Goal: Task Accomplishment & Management: Use online tool/utility

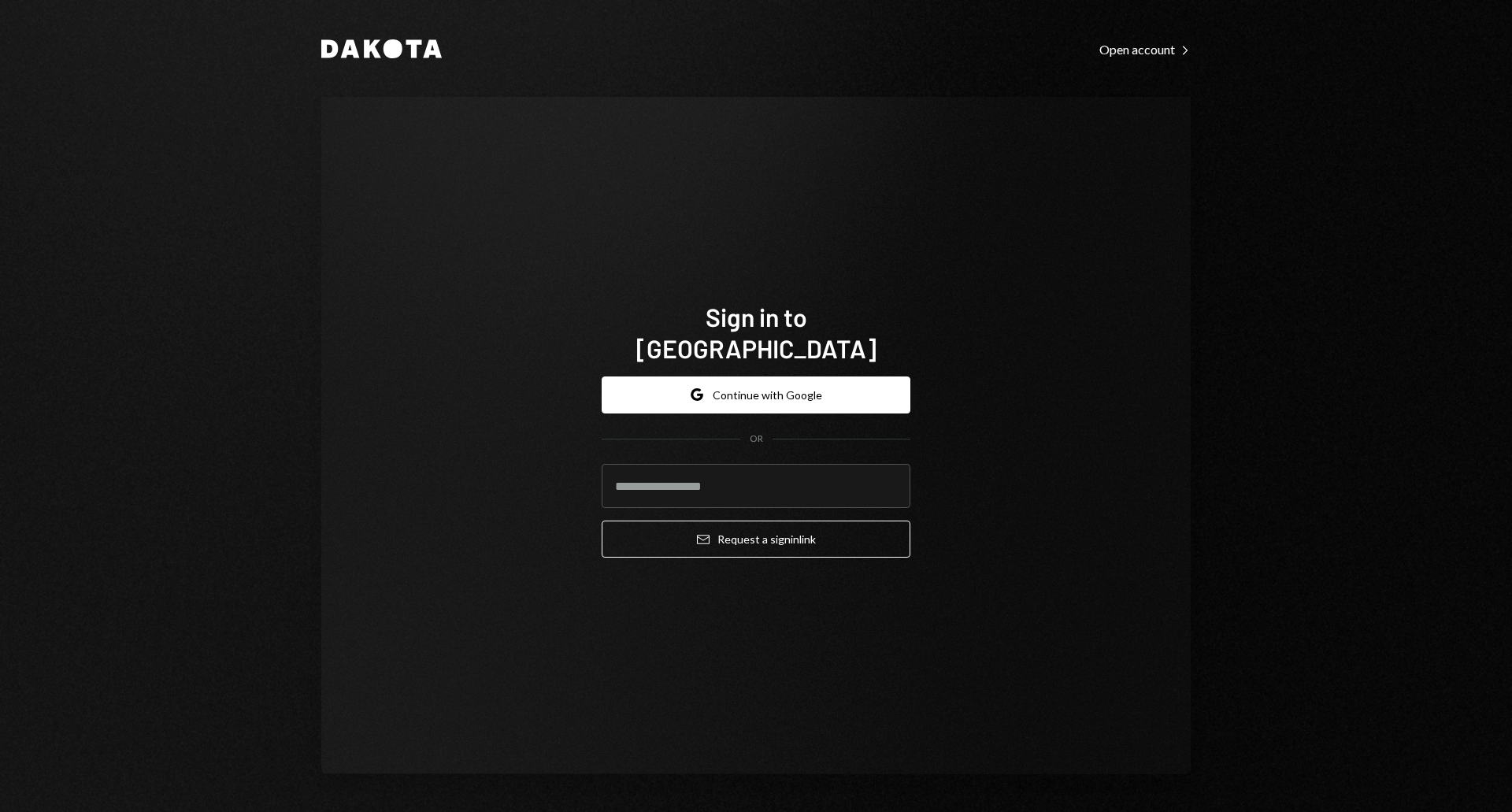
type input "**********"
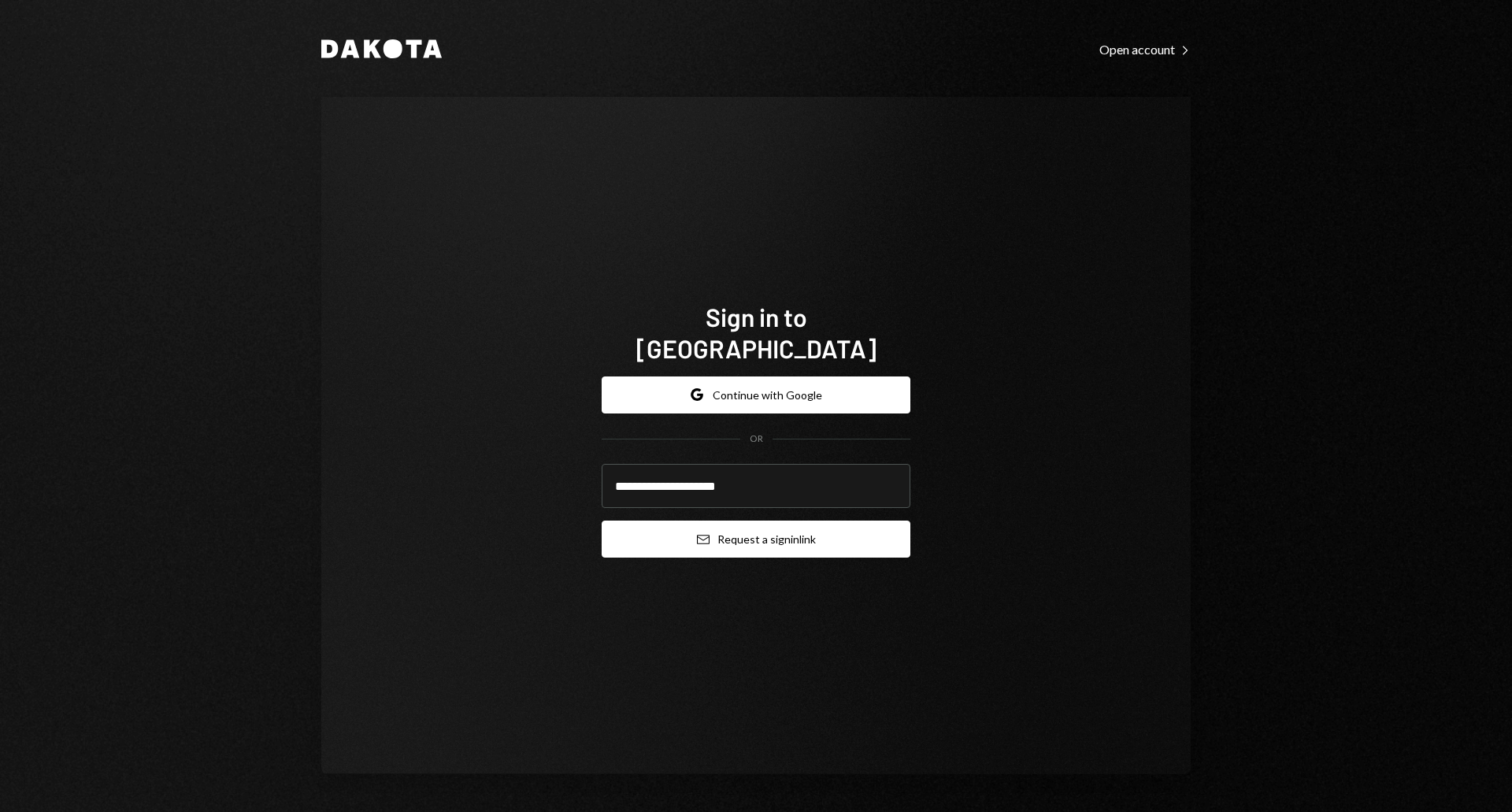
click at [767, 530] on button "Email Request a sign in link" at bounding box center [756, 539] width 309 height 37
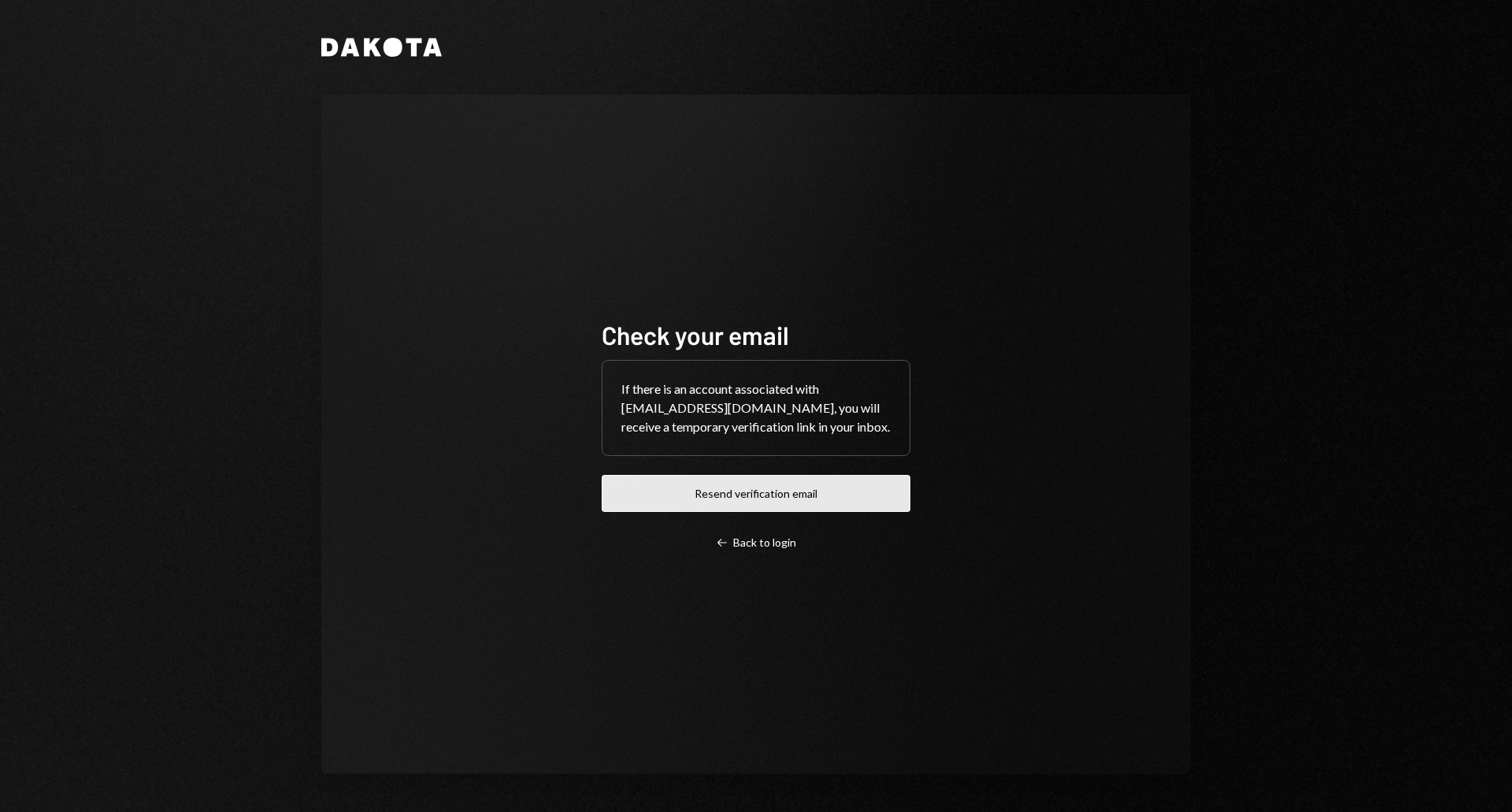
click at [725, 490] on button "Resend verification email" at bounding box center [756, 493] width 309 height 37
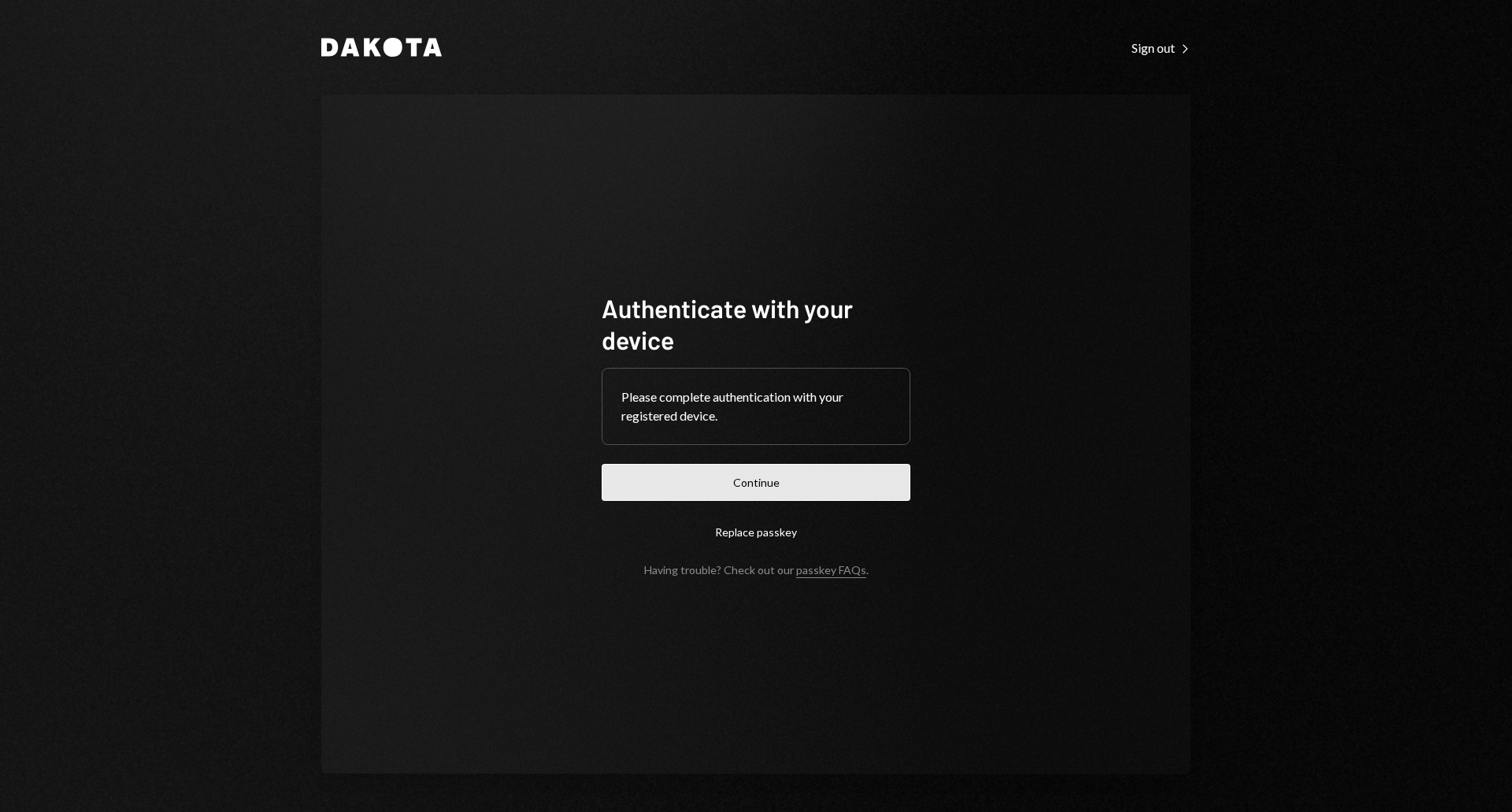
click at [744, 478] on button "Continue" at bounding box center [756, 482] width 309 height 37
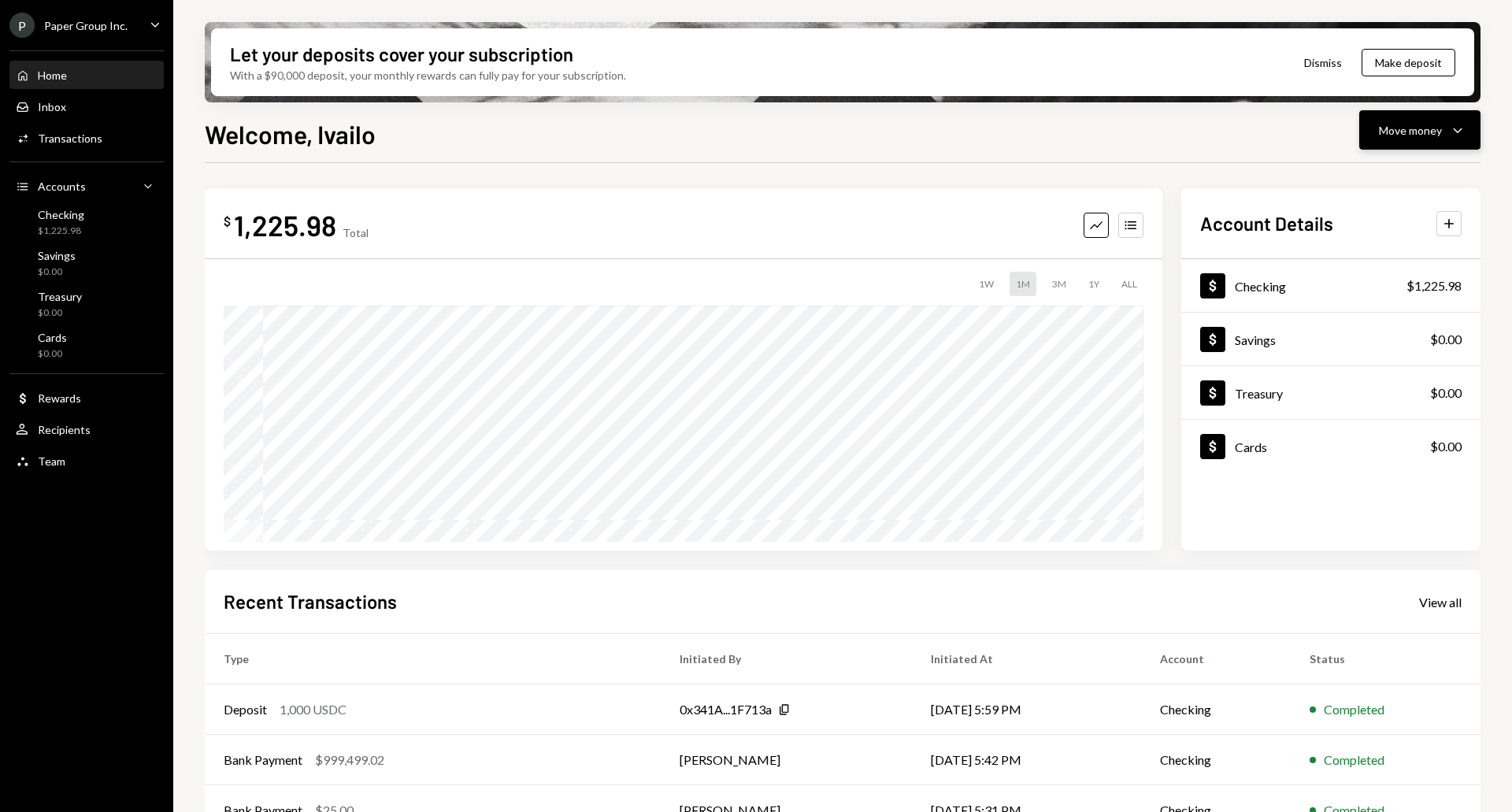
click at [1424, 124] on div "Move money" at bounding box center [1410, 130] width 63 height 16
click at [1379, 176] on div "Send" at bounding box center [1407, 178] width 115 height 16
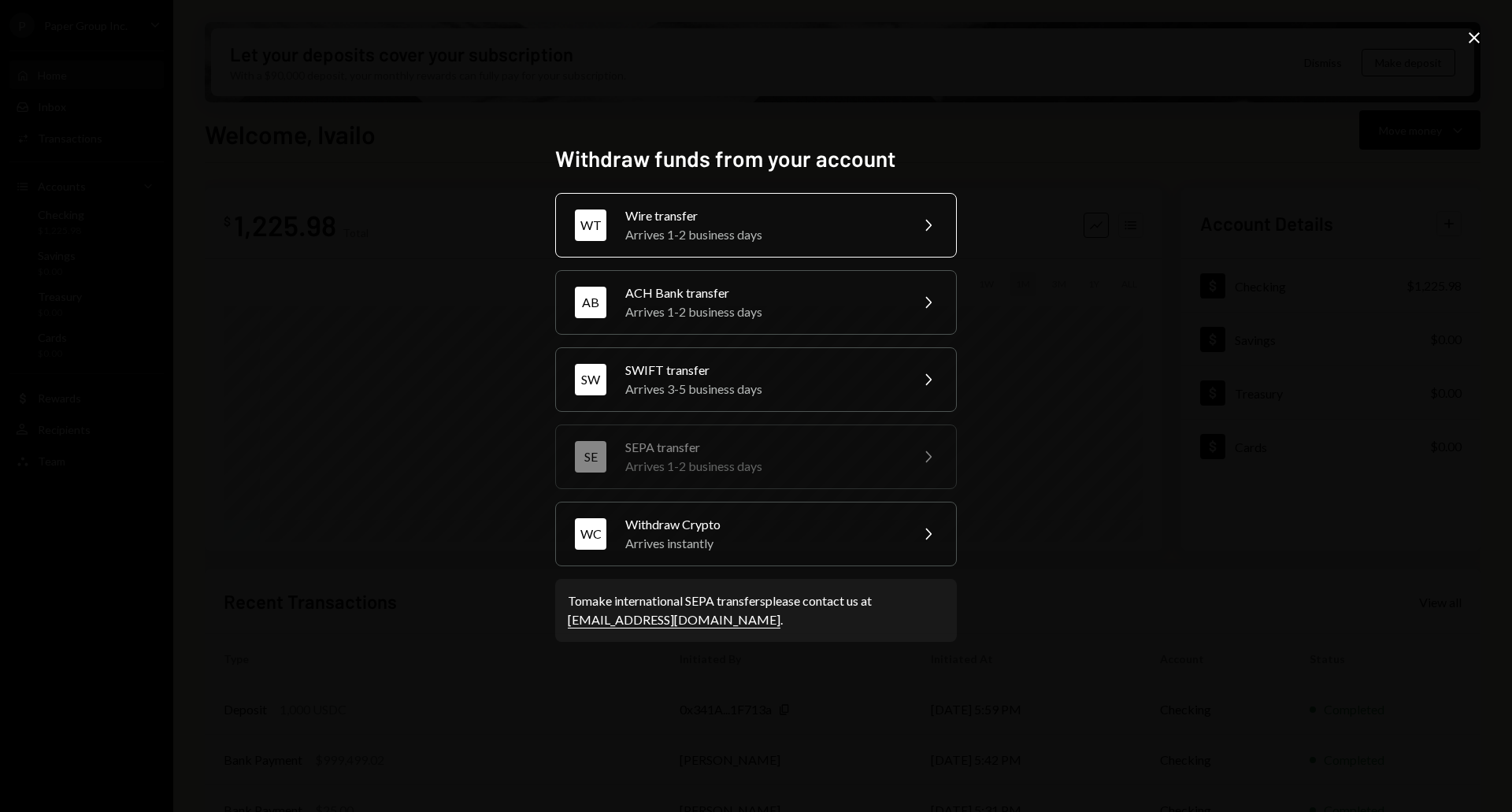
click at [667, 220] on div "Wire transfer" at bounding box center [762, 215] width 274 height 19
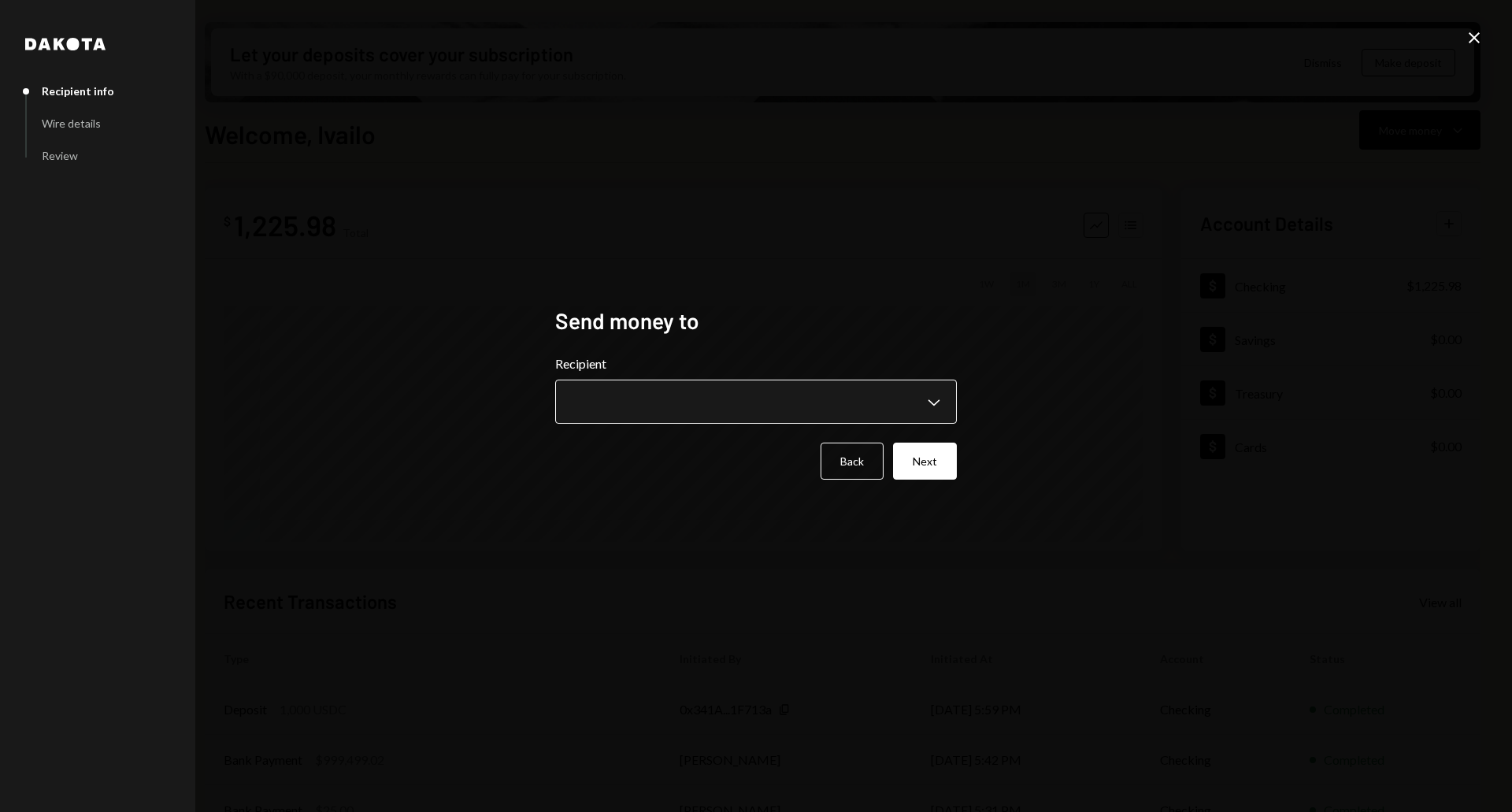
click at [596, 397] on body "P Paper Group Inc. Caret Down Home Home Inbox Inbox Activities Transactions Acc…" at bounding box center [756, 406] width 1512 height 812
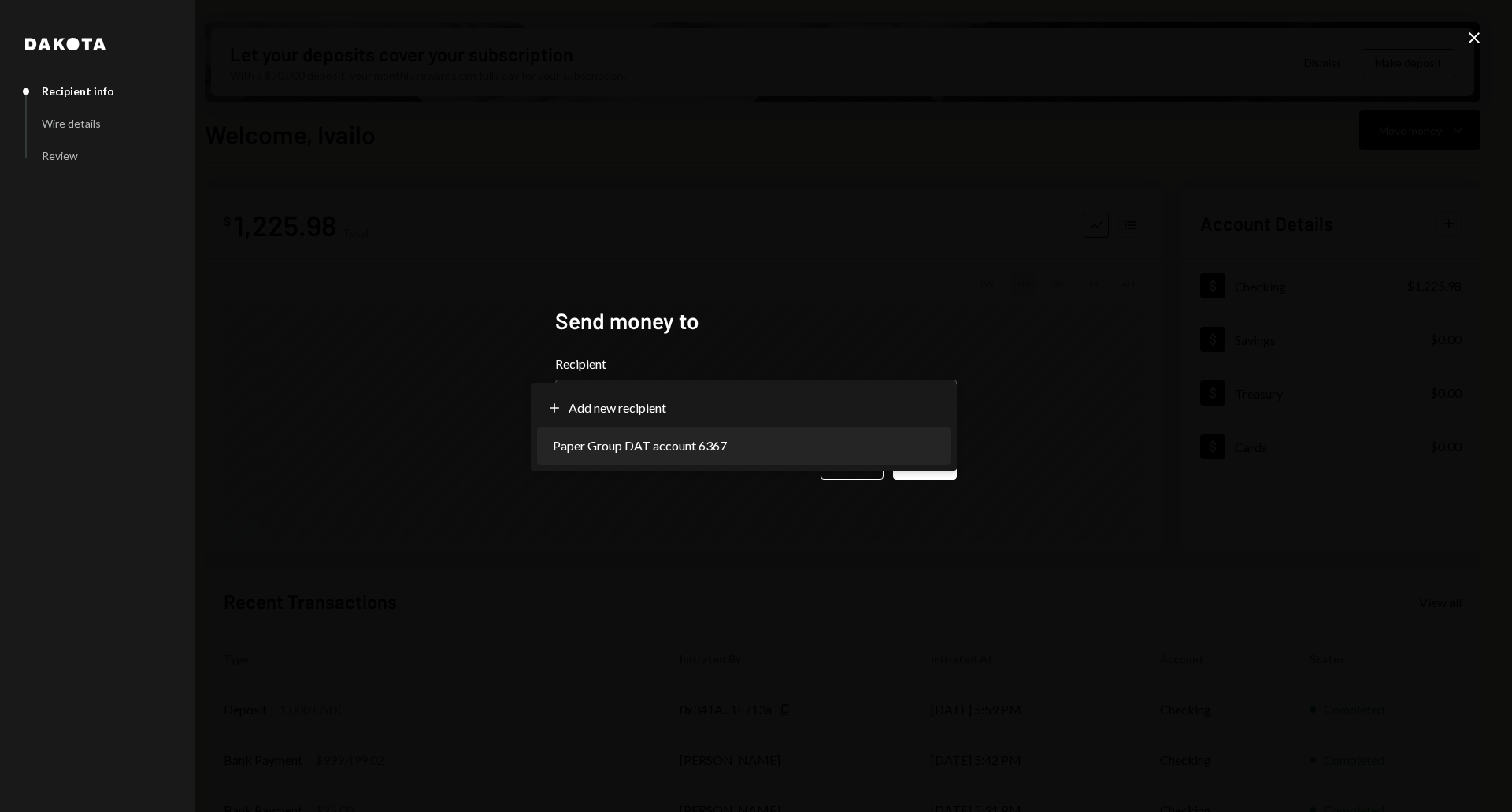
select select "**********"
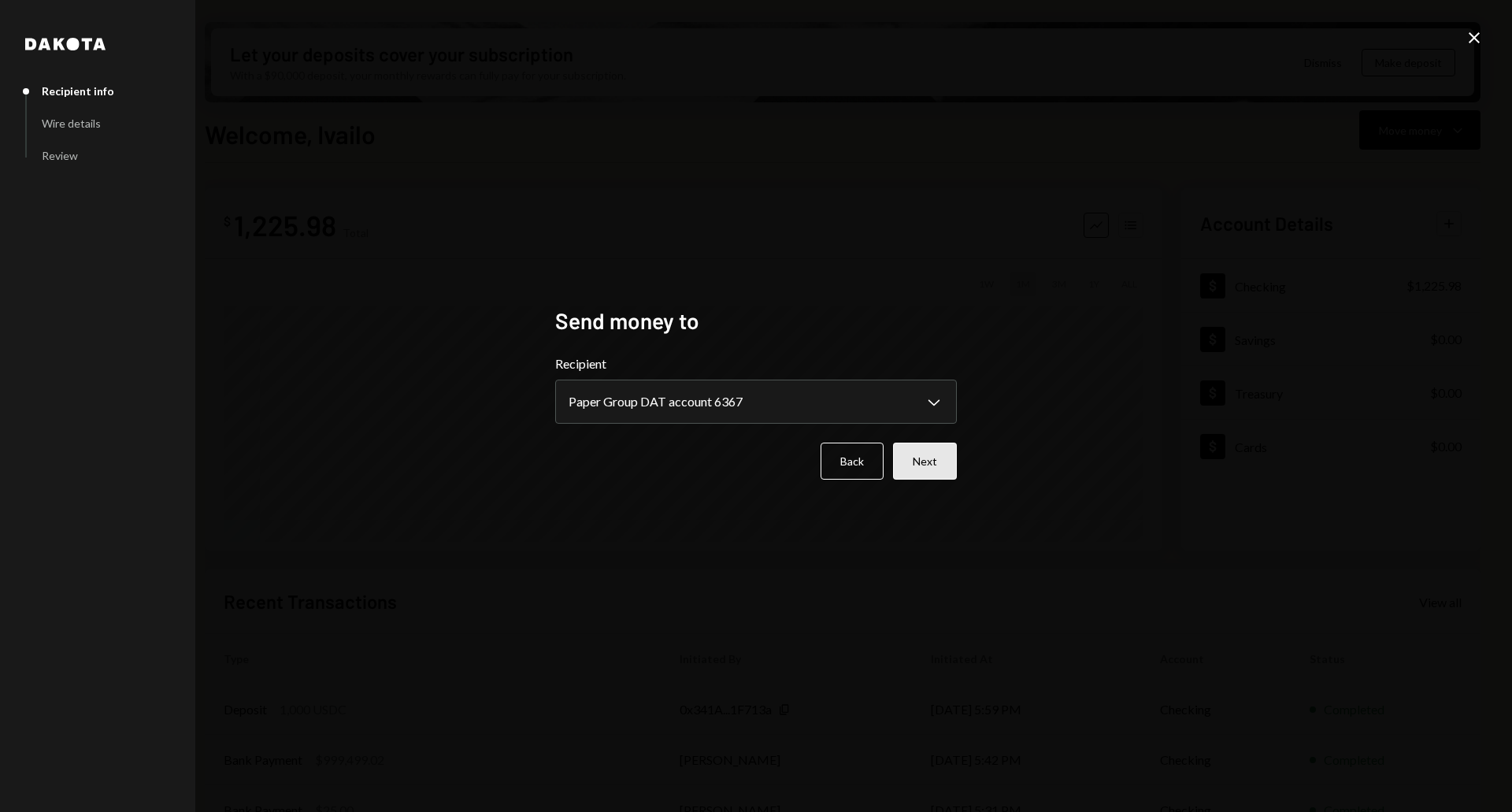
click at [946, 460] on button "Next" at bounding box center [925, 461] width 64 height 37
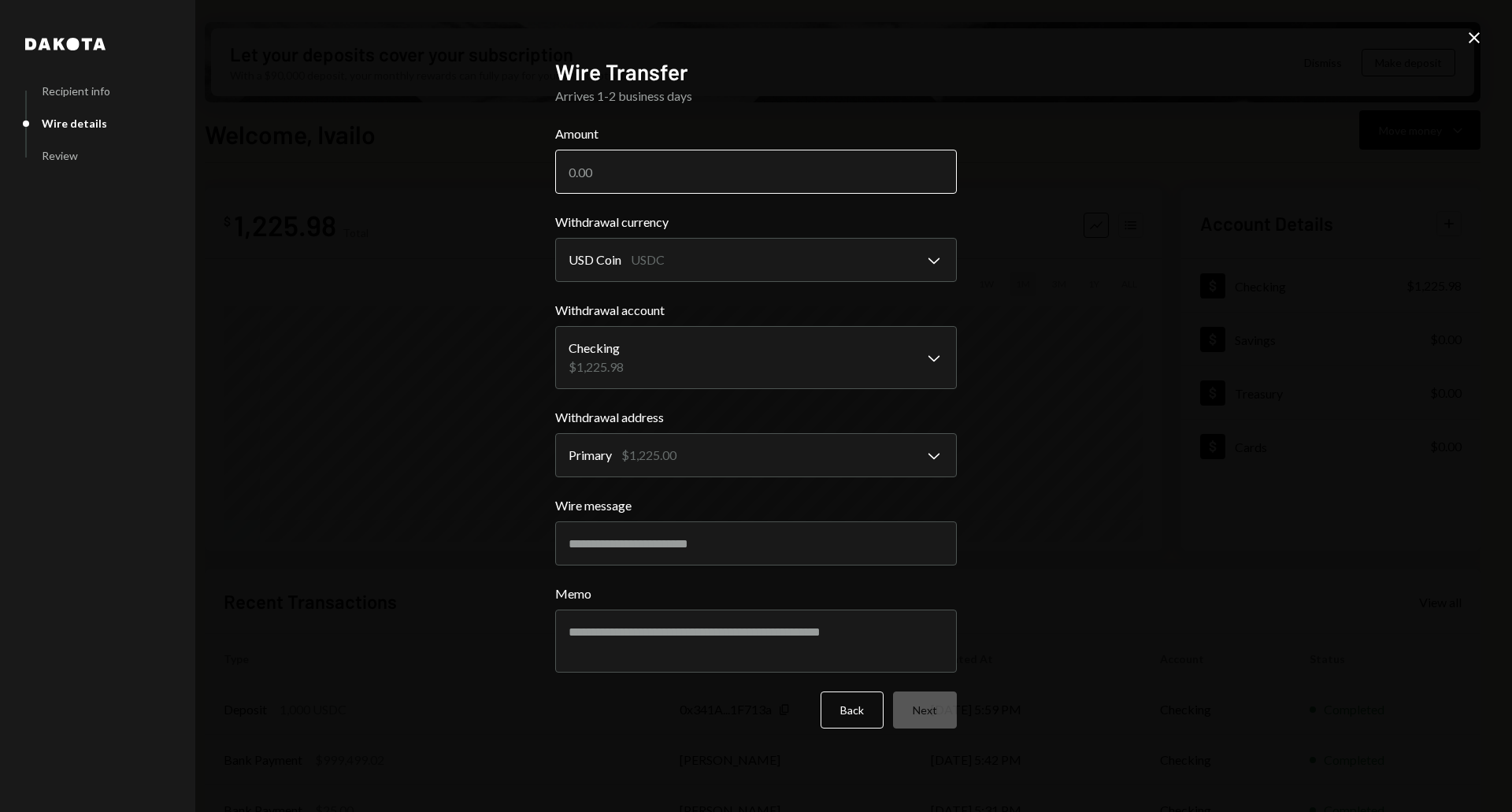
click at [610, 168] on input "Amount" at bounding box center [756, 171] width 402 height 44
type input "2000000"
click at [1032, 392] on div "**********" at bounding box center [756, 406] width 1512 height 812
click at [930, 715] on button "Next" at bounding box center [925, 709] width 64 height 37
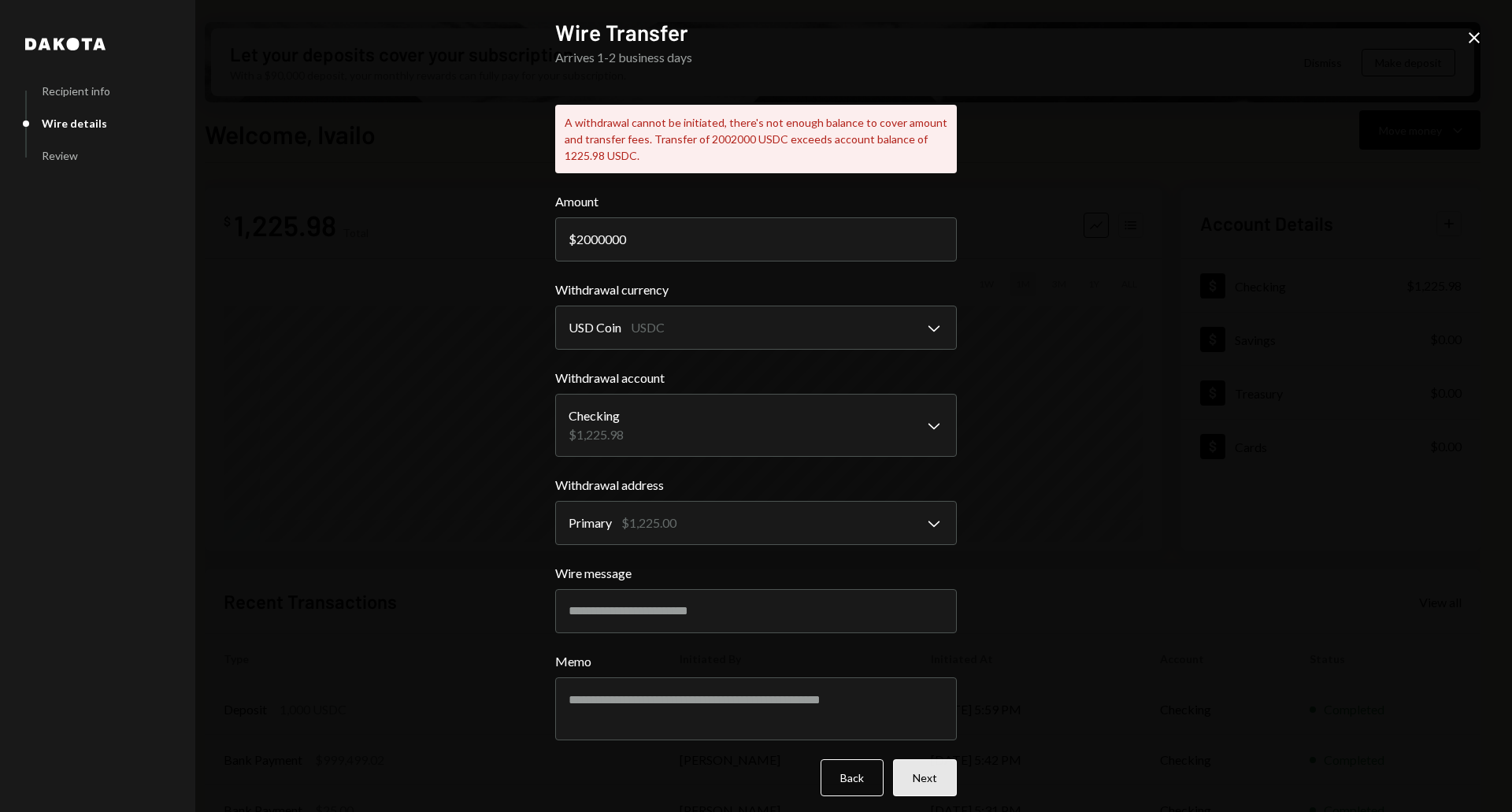
click at [922, 792] on button "Next" at bounding box center [925, 777] width 64 height 37
click at [445, 216] on div "**********" at bounding box center [756, 406] width 1512 height 812
click at [1472, 38] on icon "Close" at bounding box center [1474, 38] width 19 height 19
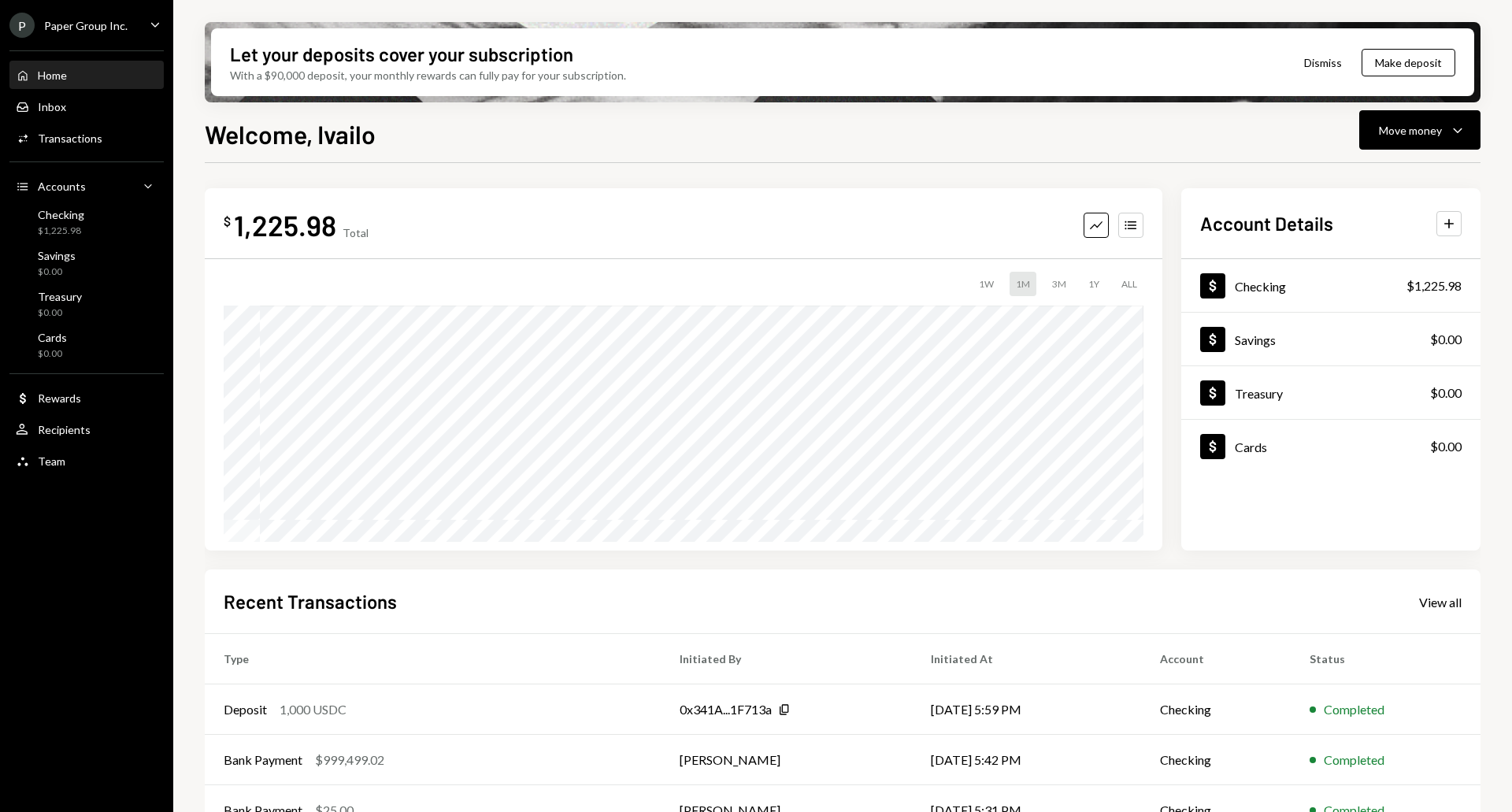
click at [1319, 59] on button "Dismiss" at bounding box center [1323, 62] width 77 height 37
click at [1370, 64] on button "Dismiss" at bounding box center [1363, 62] width 77 height 37
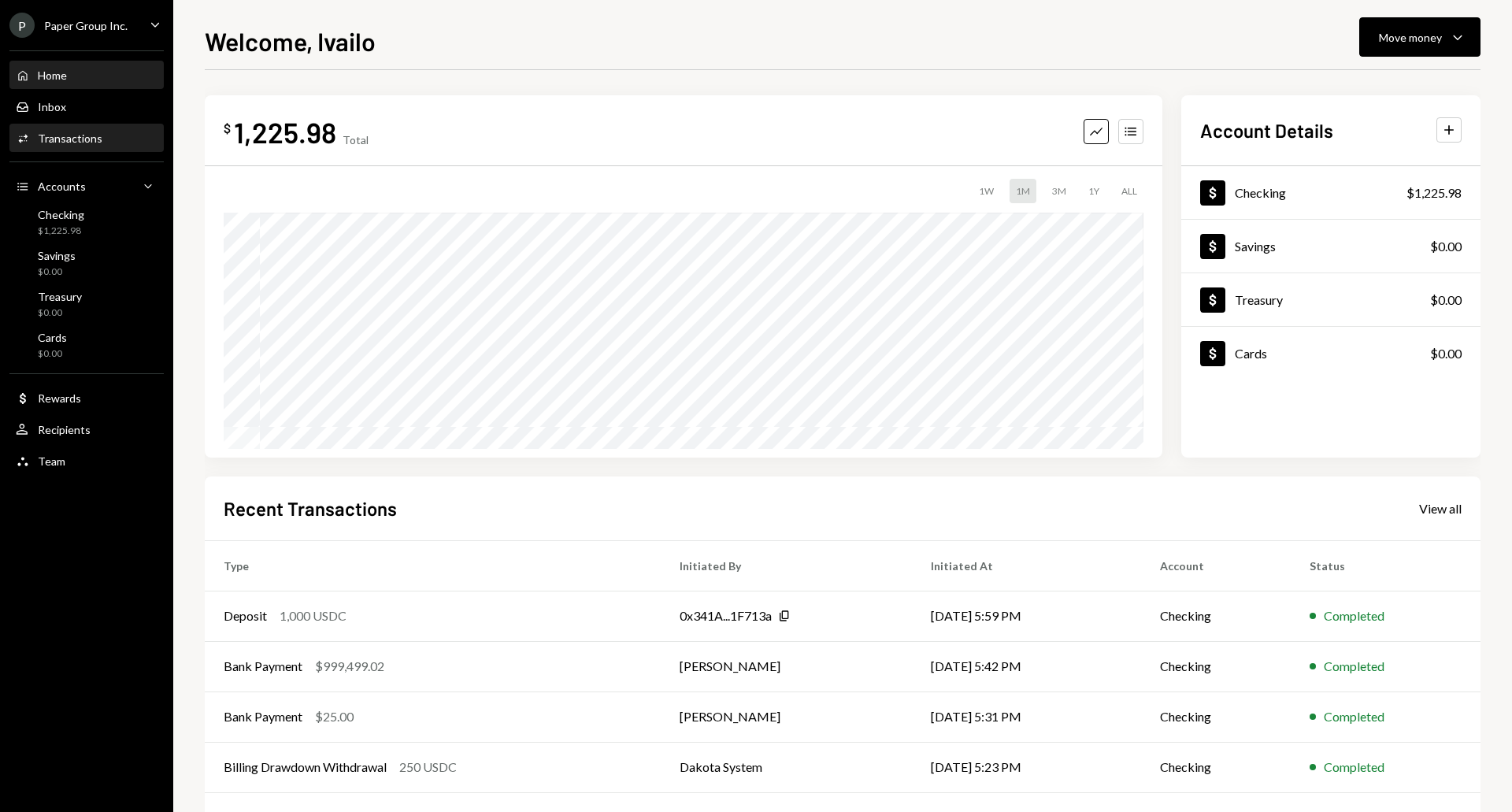
click at [60, 142] on div "Transactions" at bounding box center [70, 137] width 64 height 14
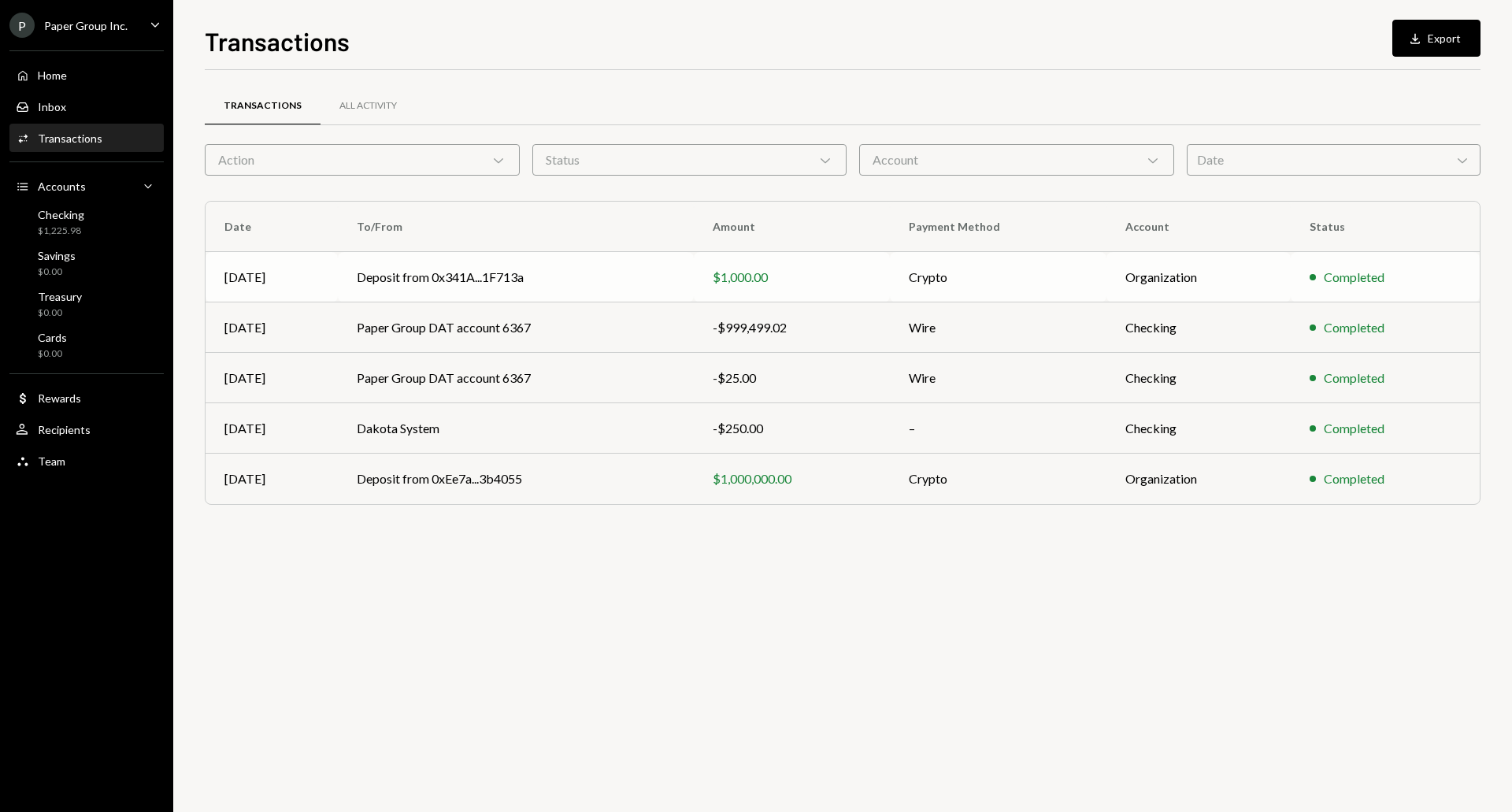
click at [758, 275] on div "$1,000.00" at bounding box center [791, 277] width 159 height 19
click at [528, 329] on td "Paper Group DAT account 6367" at bounding box center [516, 327] width 356 height 50
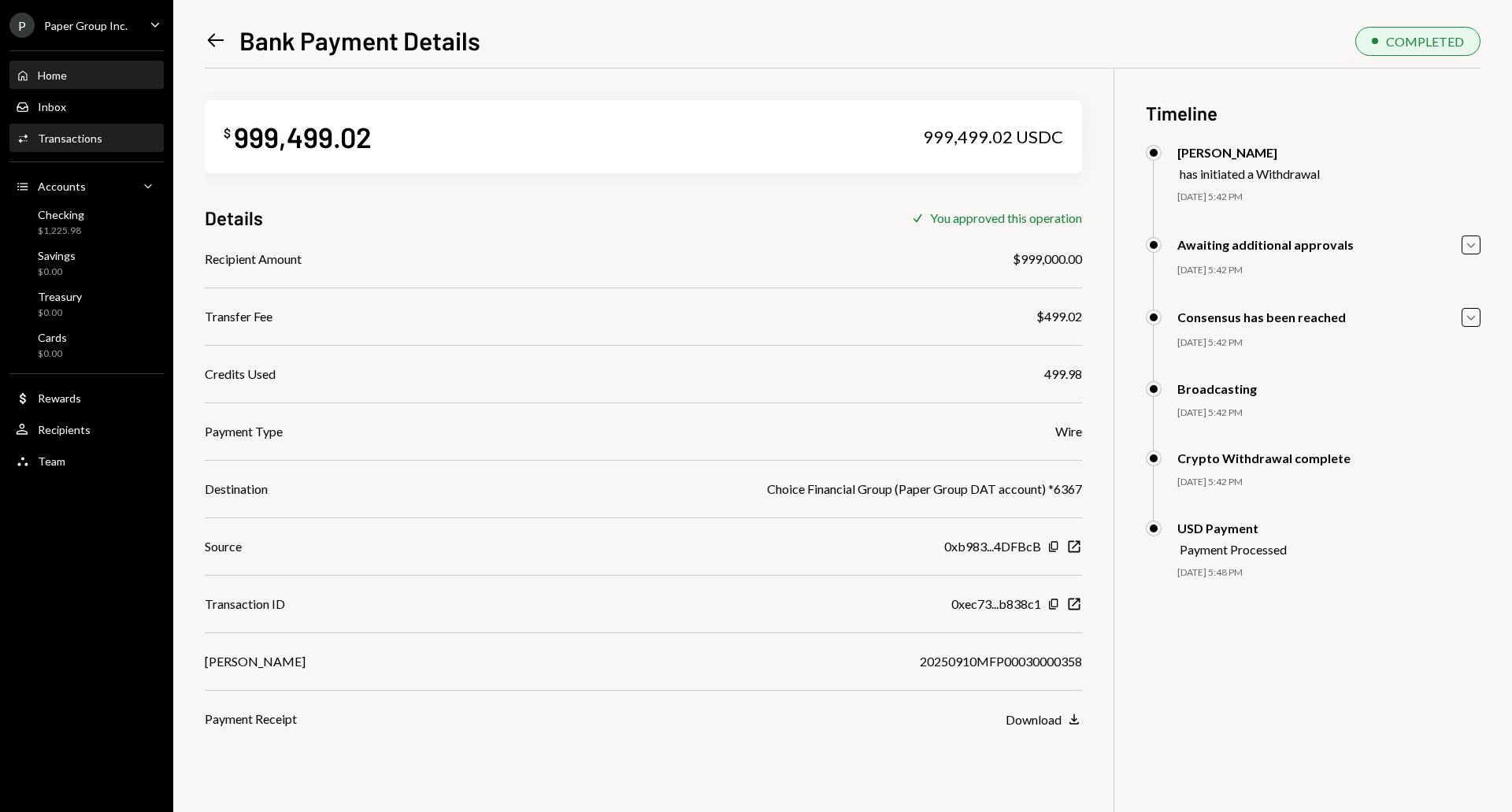
click at [52, 70] on div "Home" at bounding box center [52, 75] width 29 height 14
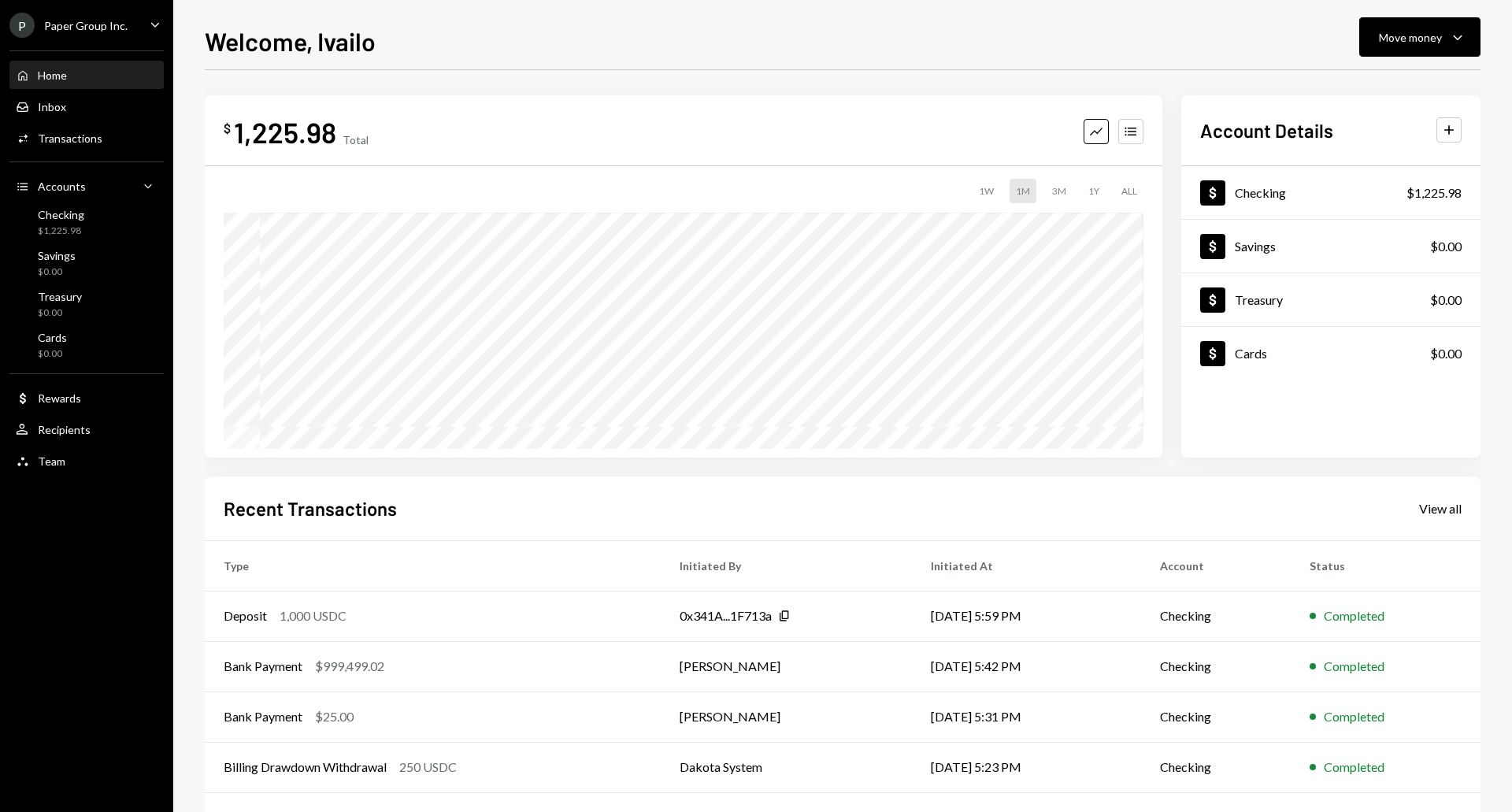
click at [99, 27] on div "Paper Group Inc." at bounding box center [85, 26] width 83 height 14
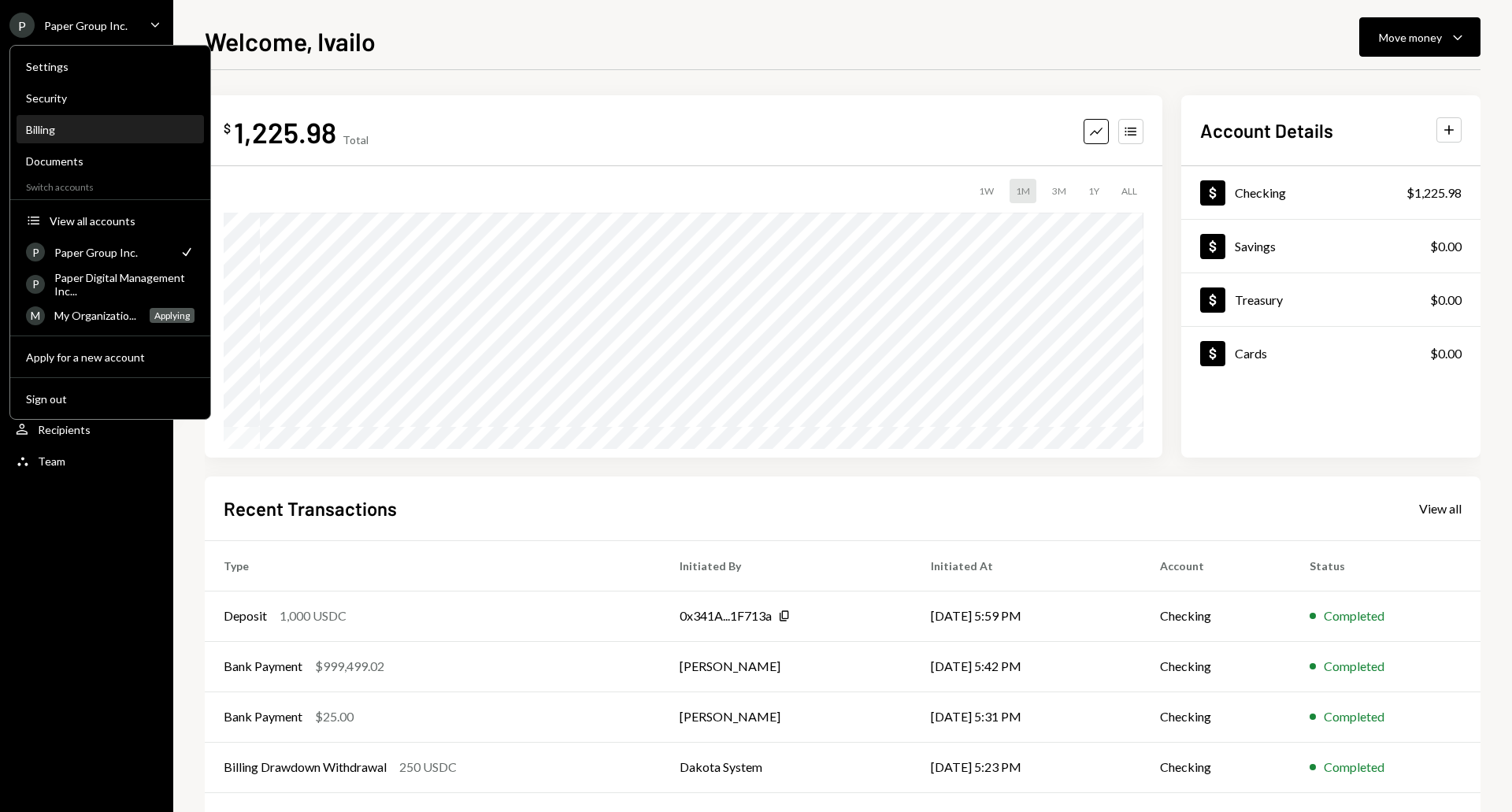
click at [41, 128] on div "Billing" at bounding box center [110, 129] width 169 height 14
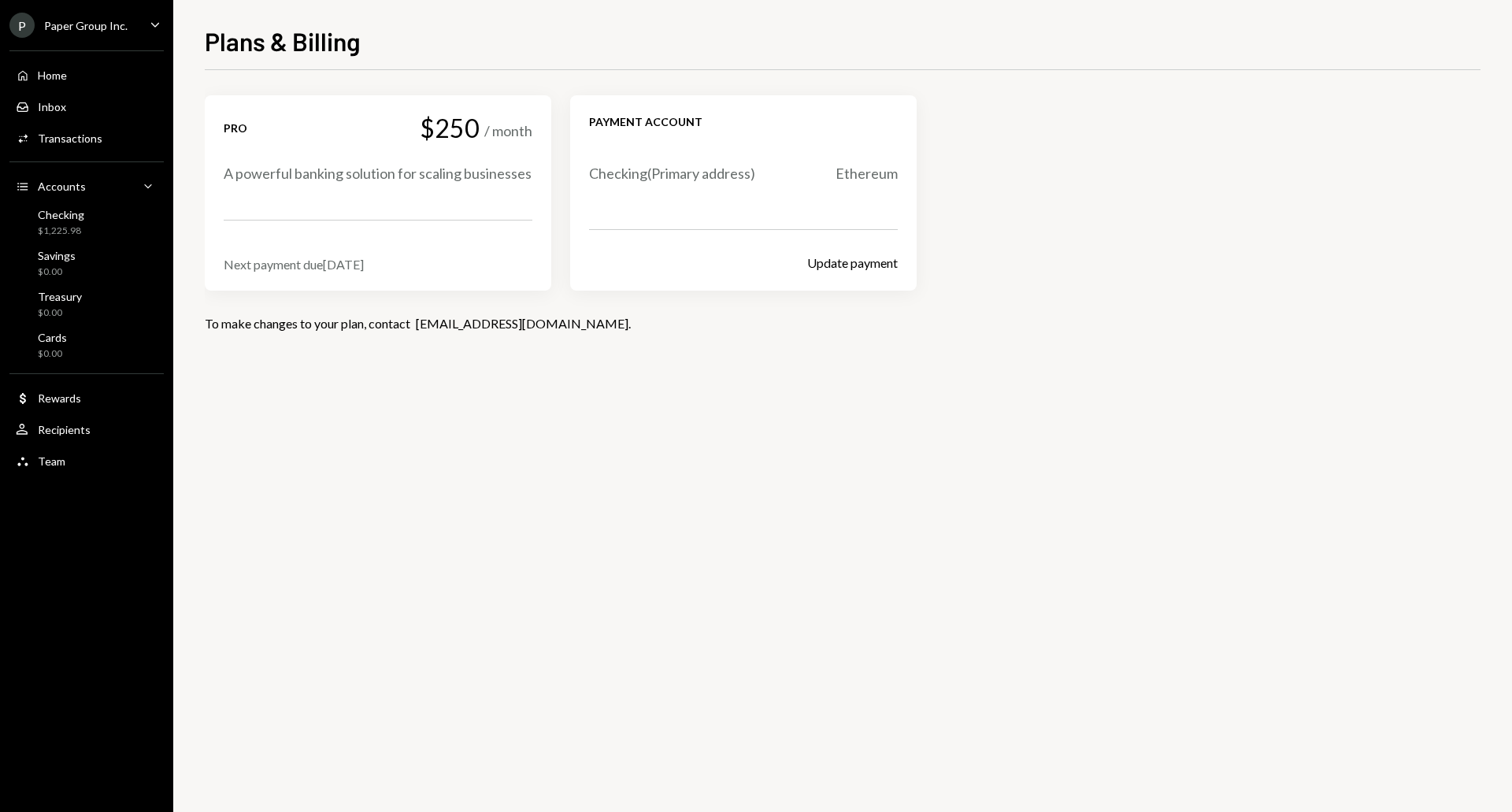
click at [287, 172] on div "A powerful banking solution for scaling businesses" at bounding box center [378, 173] width 309 height 19
click at [333, 262] on div "Next payment due Oct 10, 2025" at bounding box center [378, 264] width 309 height 15
click at [46, 74] on div "Home" at bounding box center [52, 75] width 29 height 14
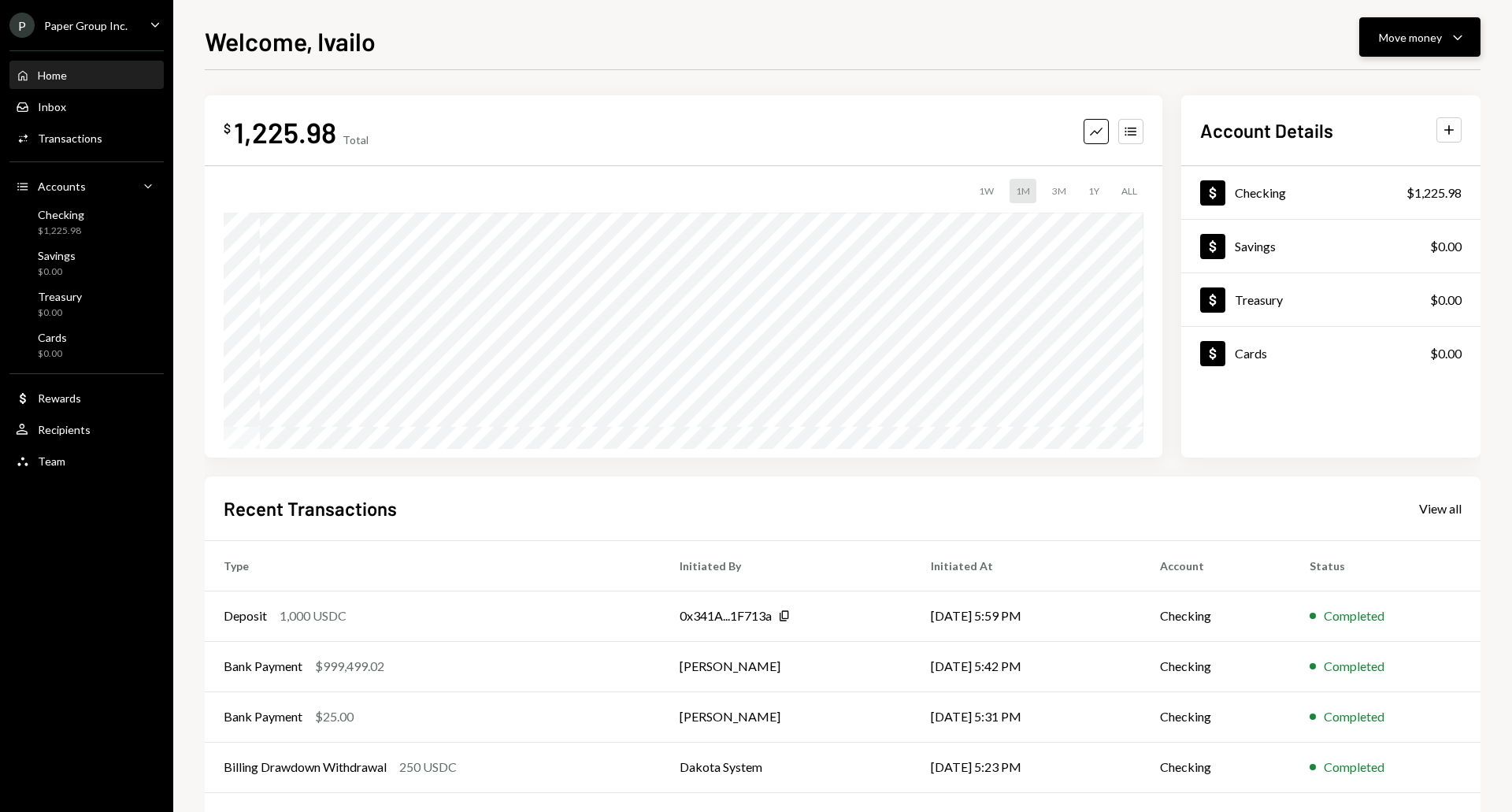
click at [1410, 31] on div "Move money" at bounding box center [1410, 38] width 63 height 16
click at [1370, 159] on div "Deposit" at bounding box center [1407, 156] width 115 height 16
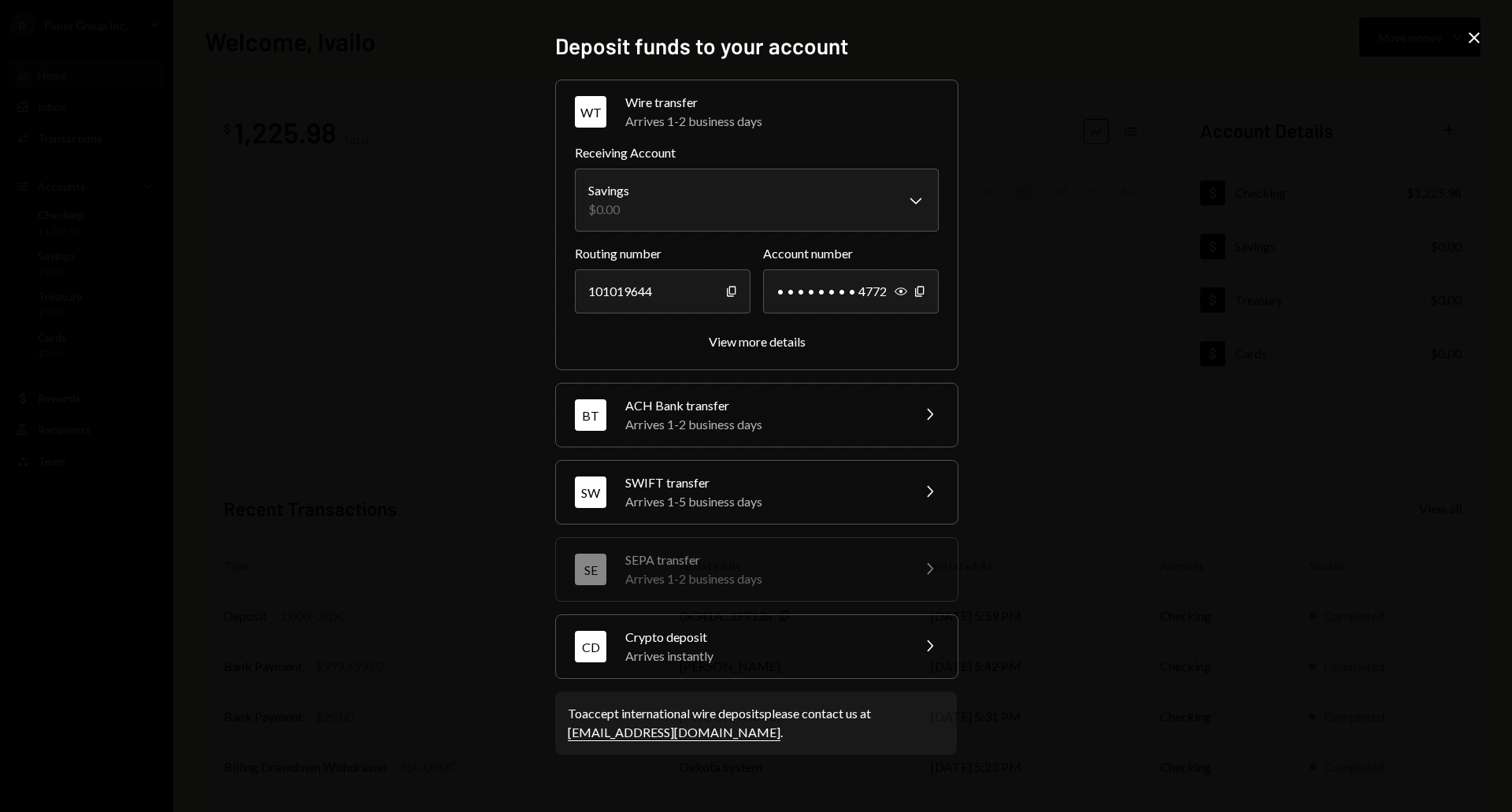
click at [675, 648] on div "Arrives instantly" at bounding box center [763, 655] width 276 height 19
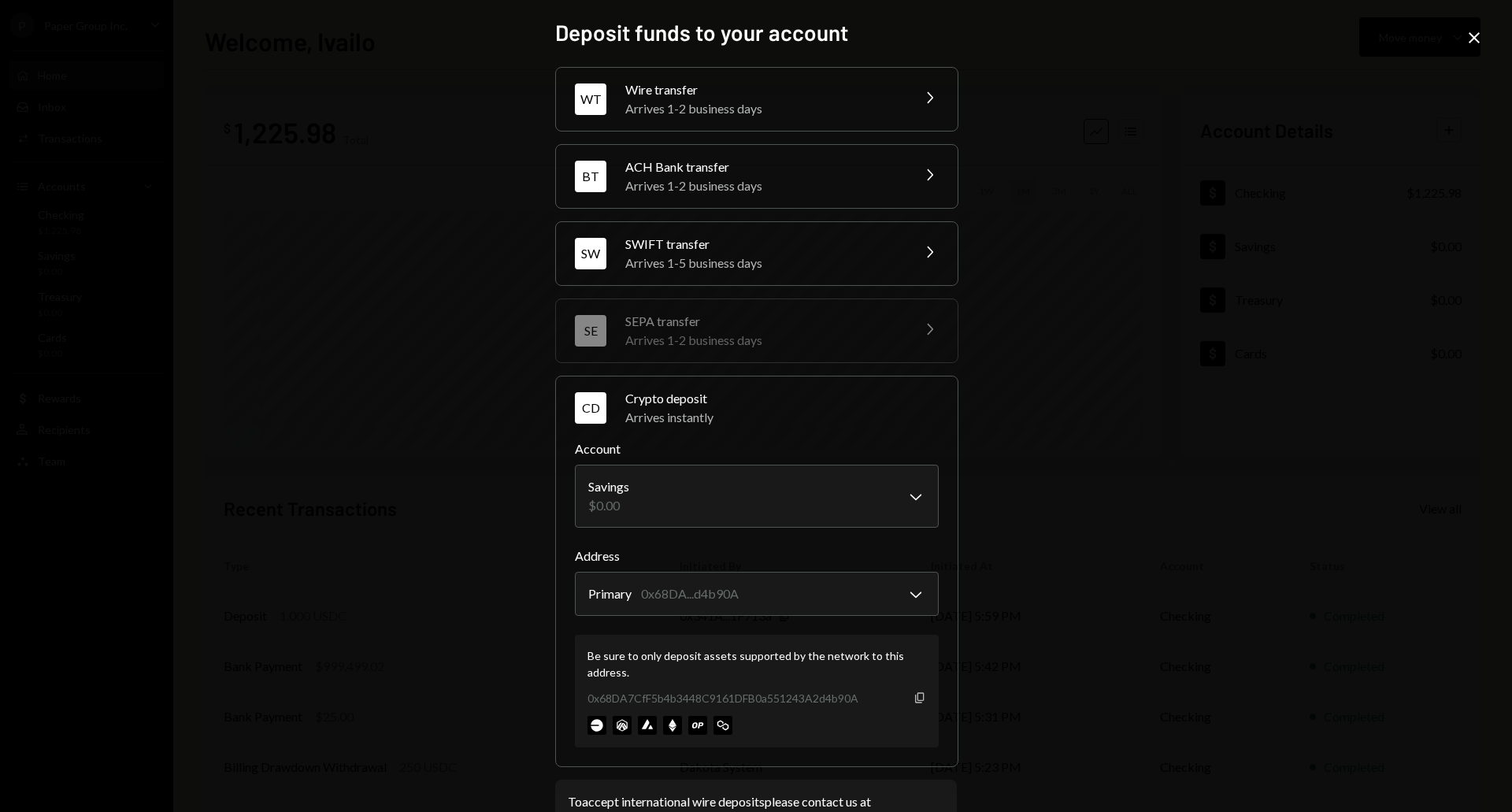
click at [916, 700] on icon "button" at bounding box center [919, 697] width 8 height 10
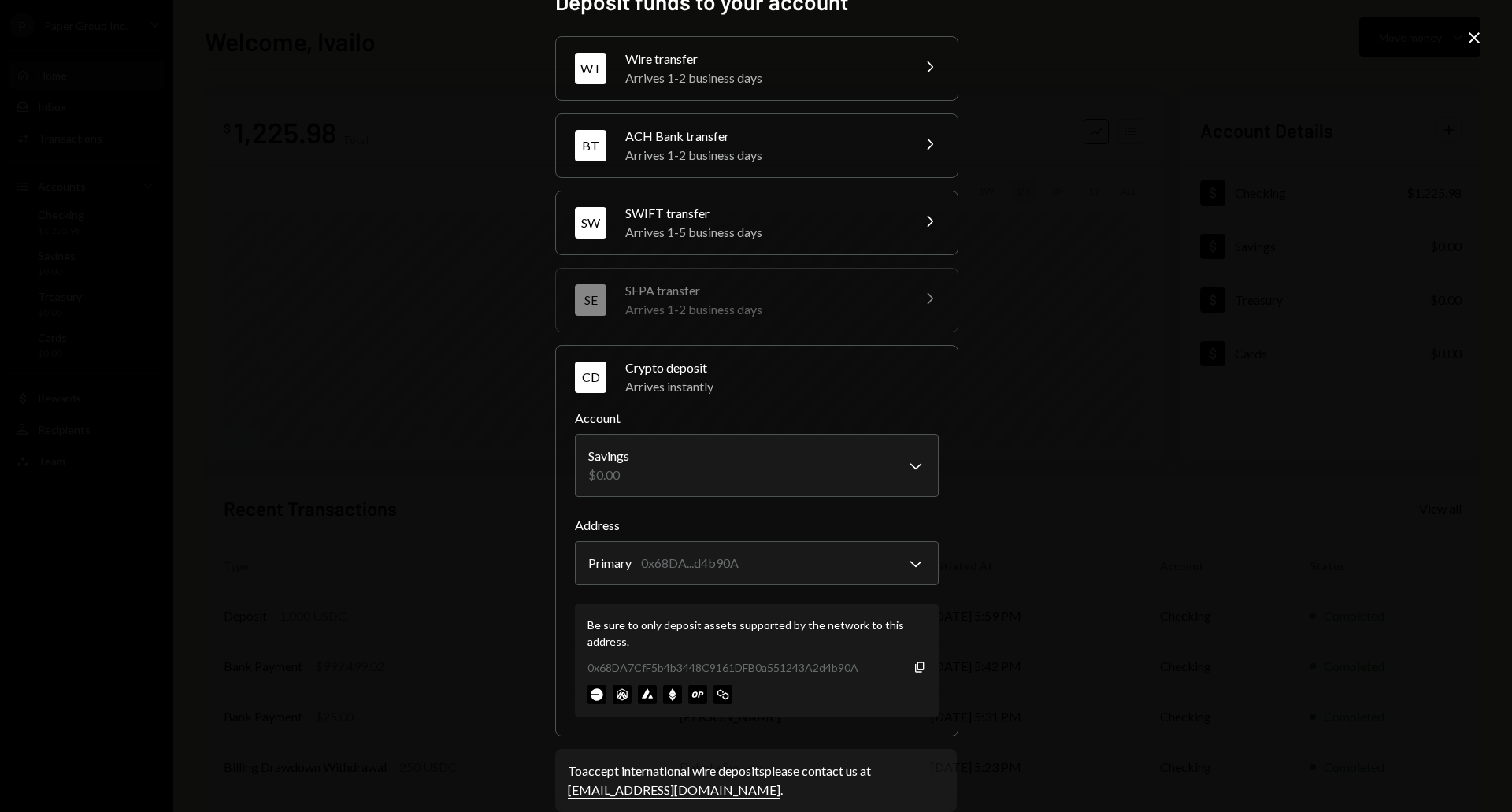
scroll to position [56, 0]
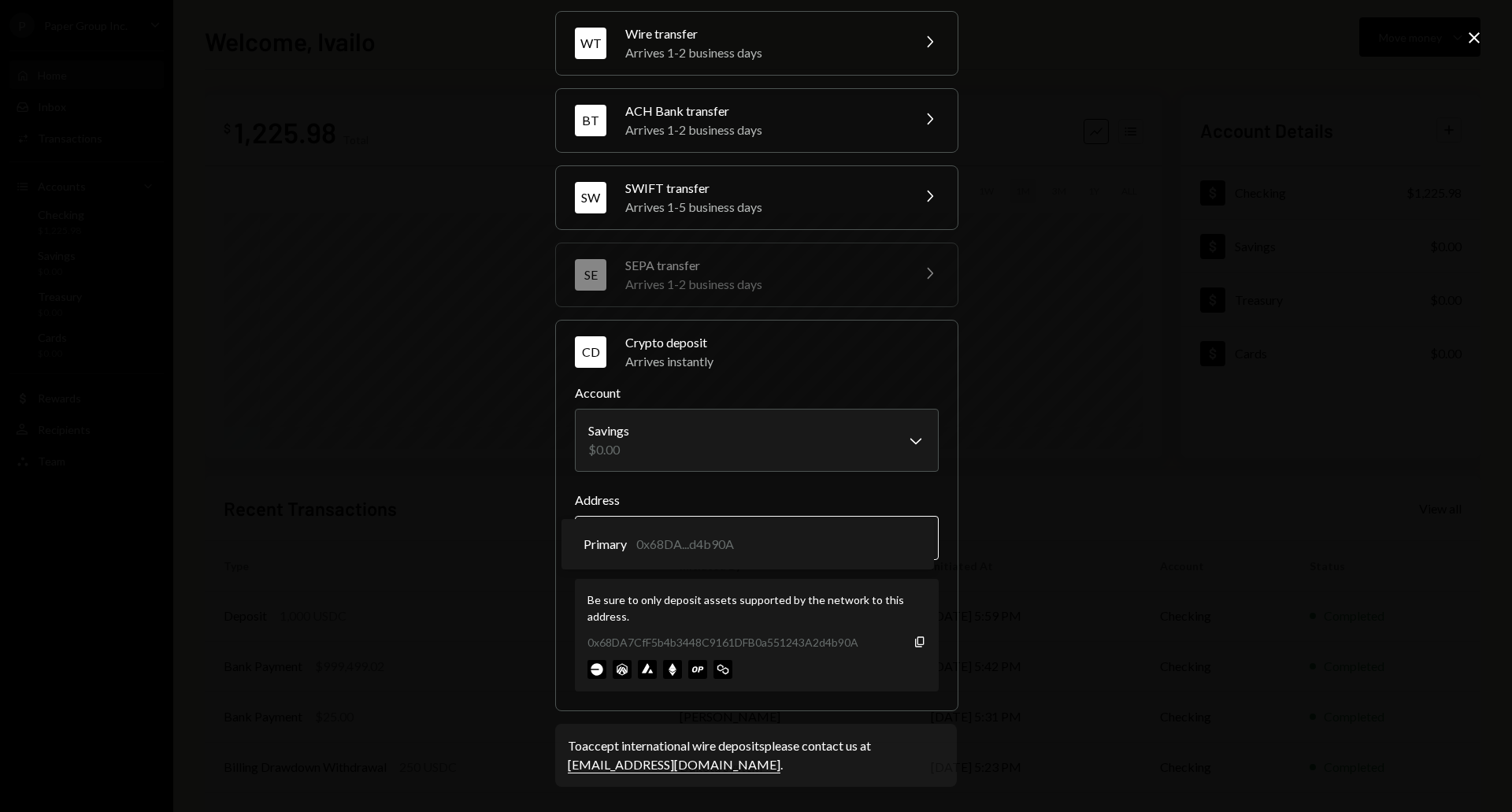
click at [800, 538] on body "P Paper Group Inc. Caret Down Home Home Inbox Inbox Activities Transactions Acc…" at bounding box center [756, 406] width 1512 height 812
click at [414, 479] on div "**********" at bounding box center [756, 406] width 1512 height 812
click at [704, 436] on body "P Paper Group Inc. Caret Down Home Home Inbox Inbox Activities Transactions Acc…" at bounding box center [756, 406] width 1512 height 812
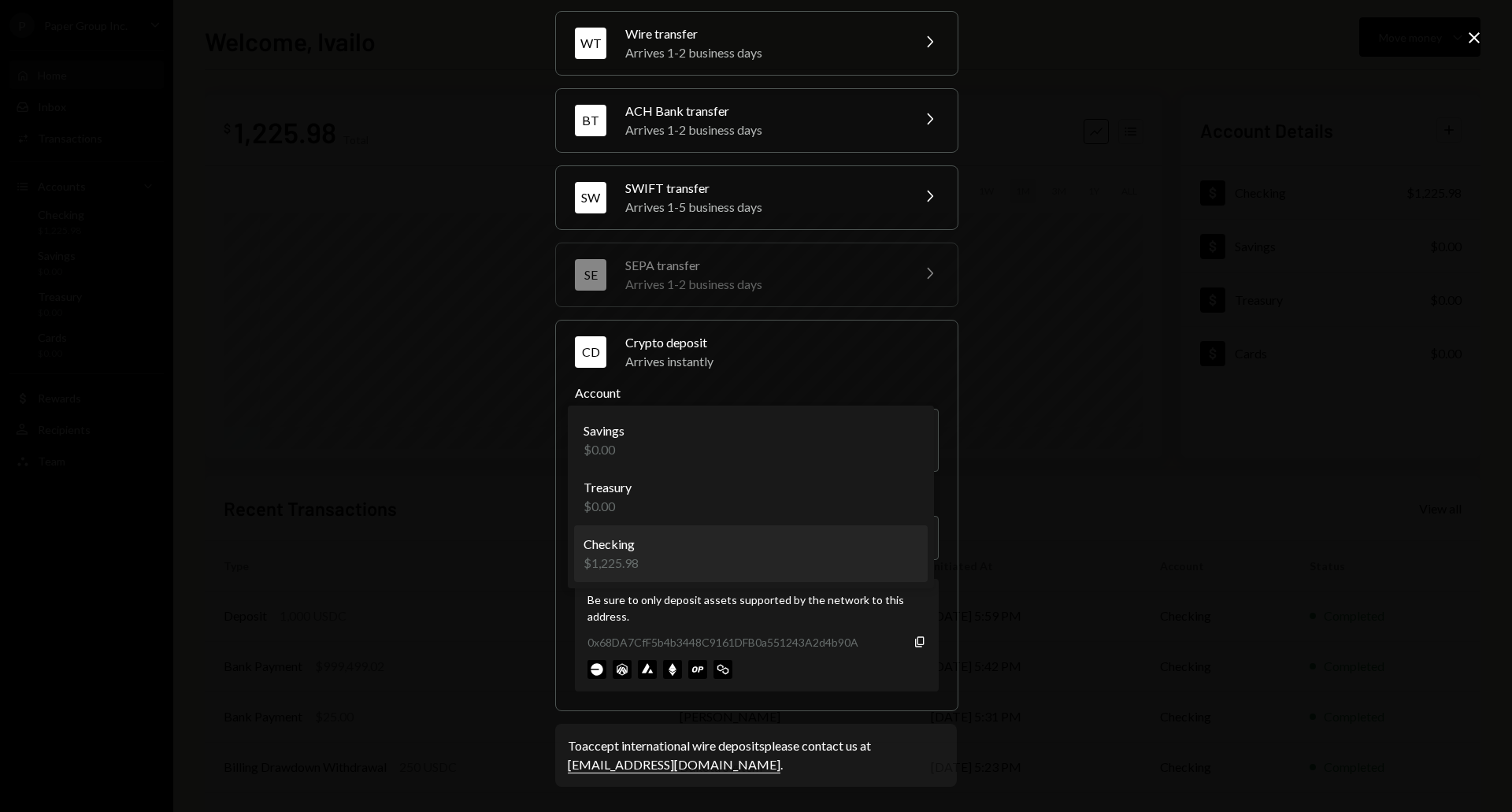
select select "**********"
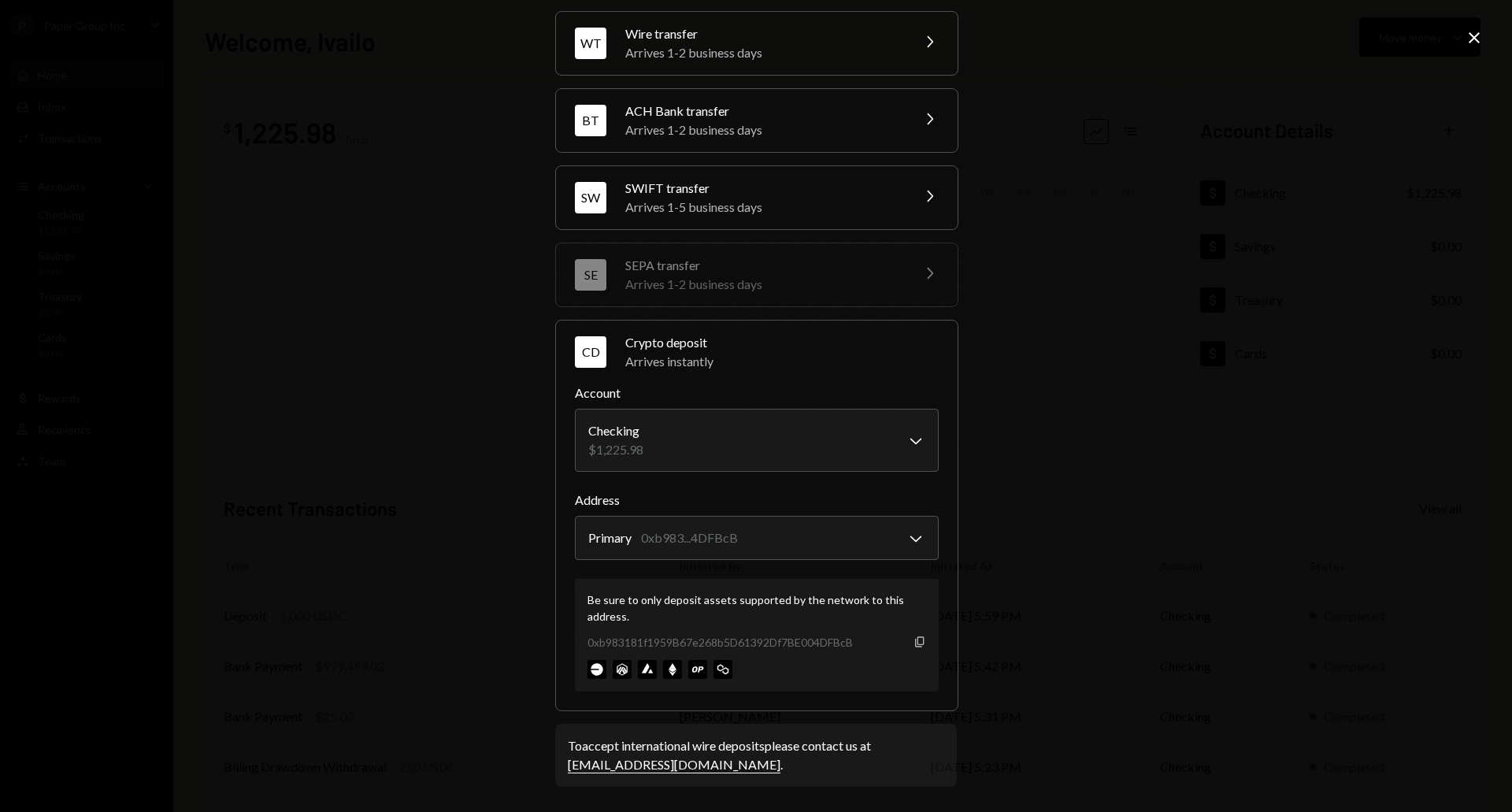
click at [918, 639] on icon "Copy" at bounding box center [921, 642] width 13 height 13
click at [668, 664] on img at bounding box center [672, 669] width 19 height 19
click at [1475, 33] on icon "Close" at bounding box center [1474, 38] width 19 height 19
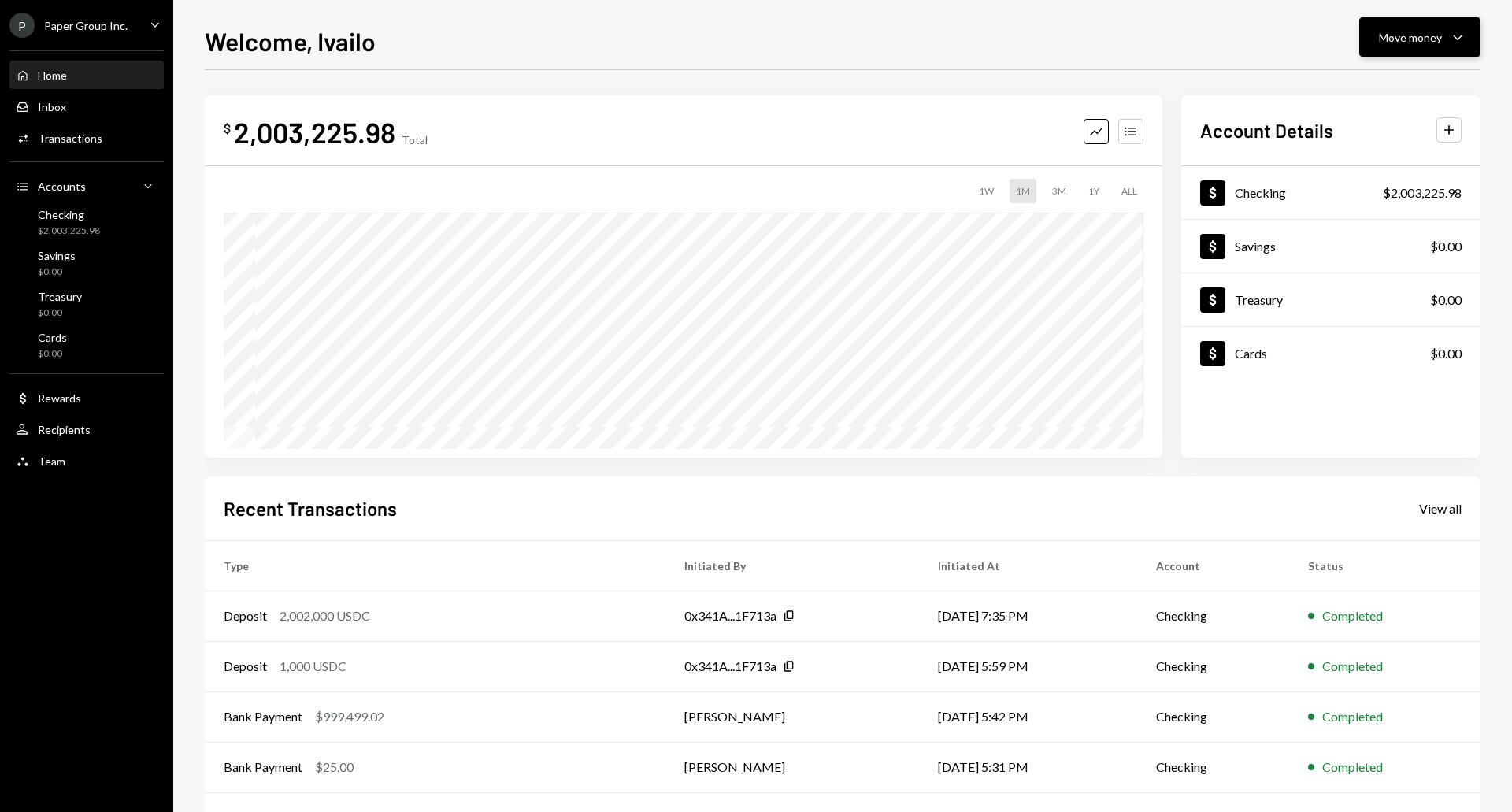
click at [1411, 44] on div "Move money" at bounding box center [1410, 38] width 63 height 16
click at [1371, 86] on div "Send" at bounding box center [1407, 84] width 115 height 16
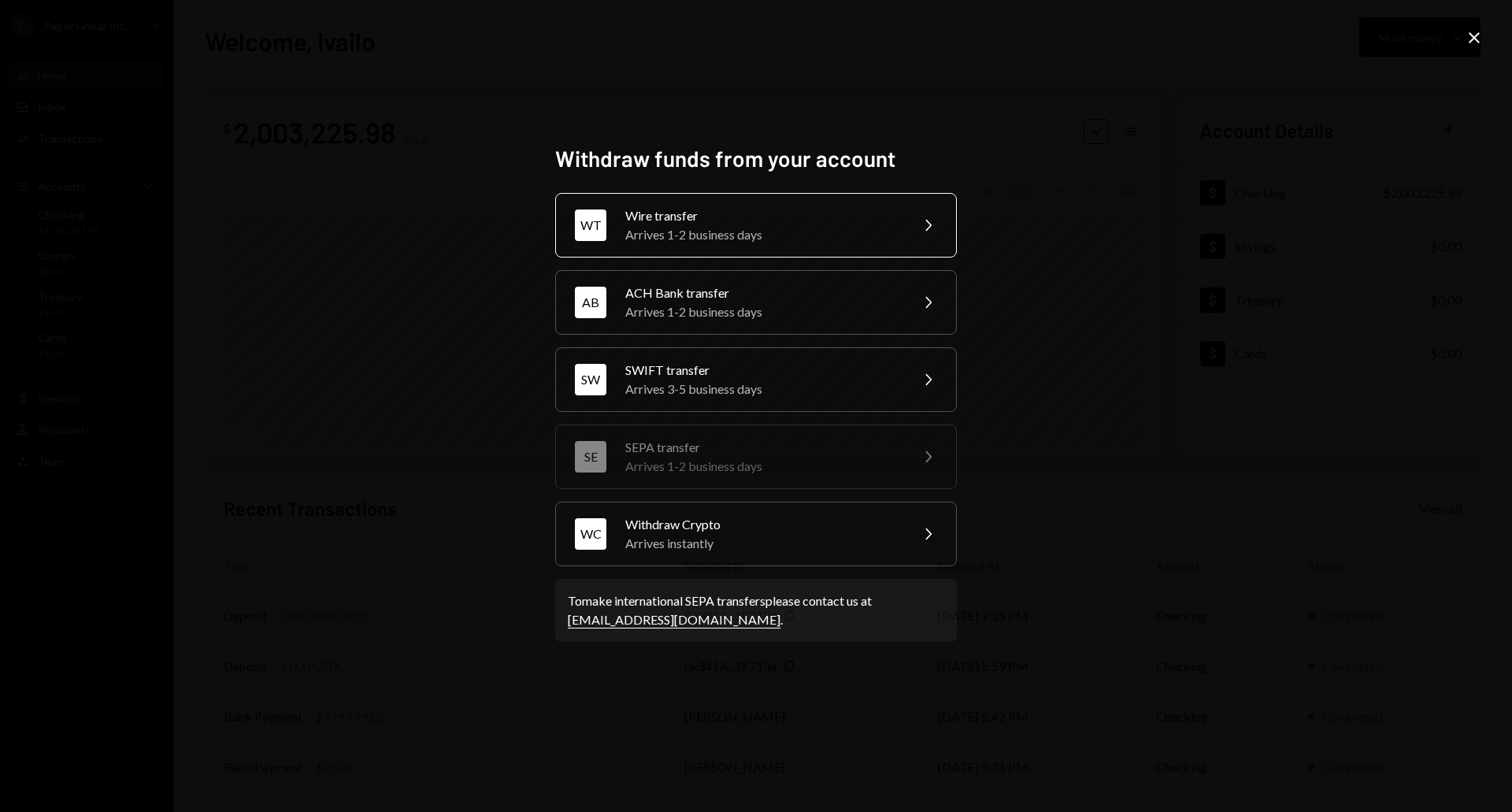
click at [801, 222] on div "Wire transfer" at bounding box center [762, 215] width 274 height 19
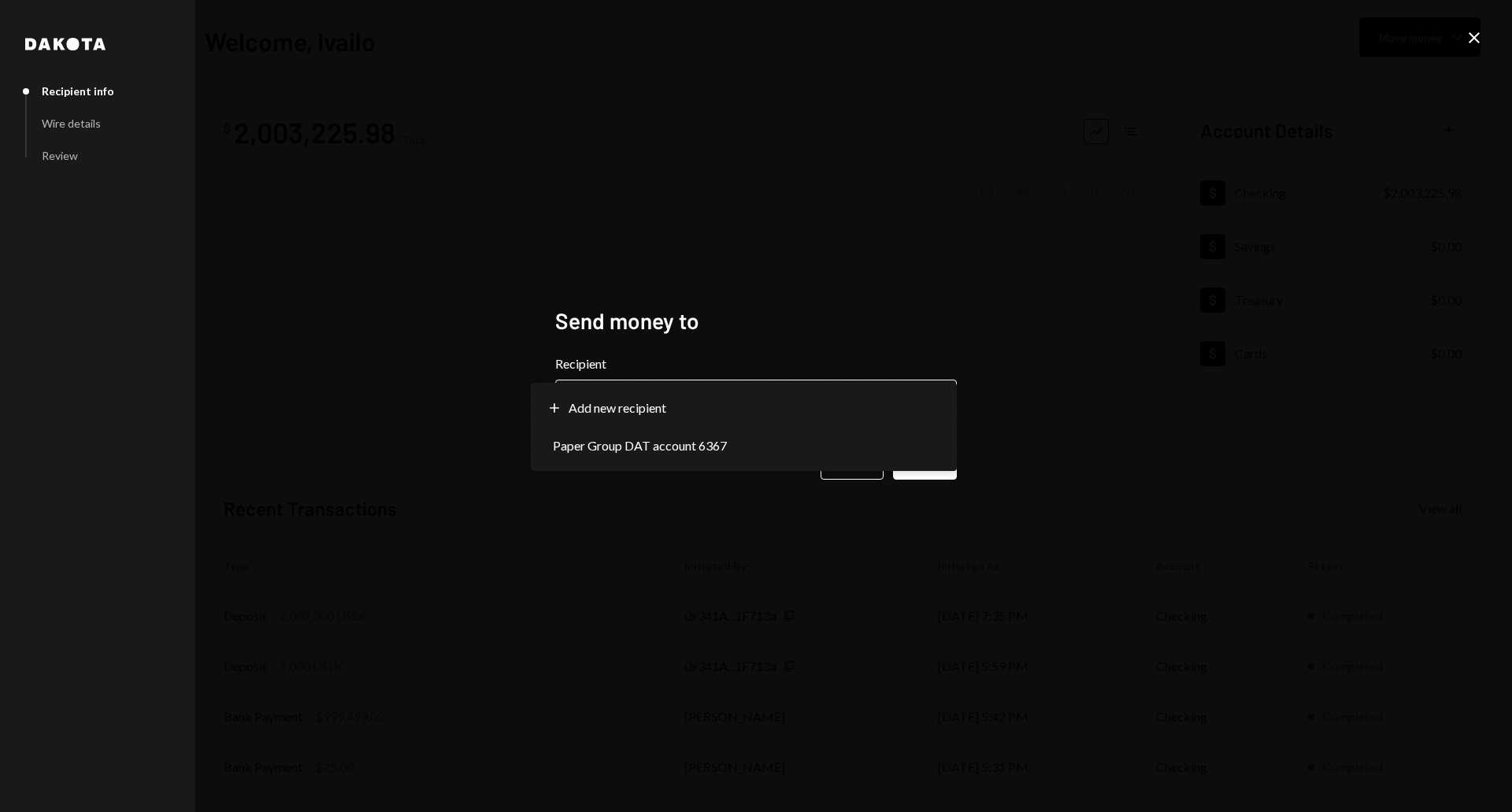
click at [704, 395] on body "**********" at bounding box center [756, 406] width 1512 height 812
select select "**********"
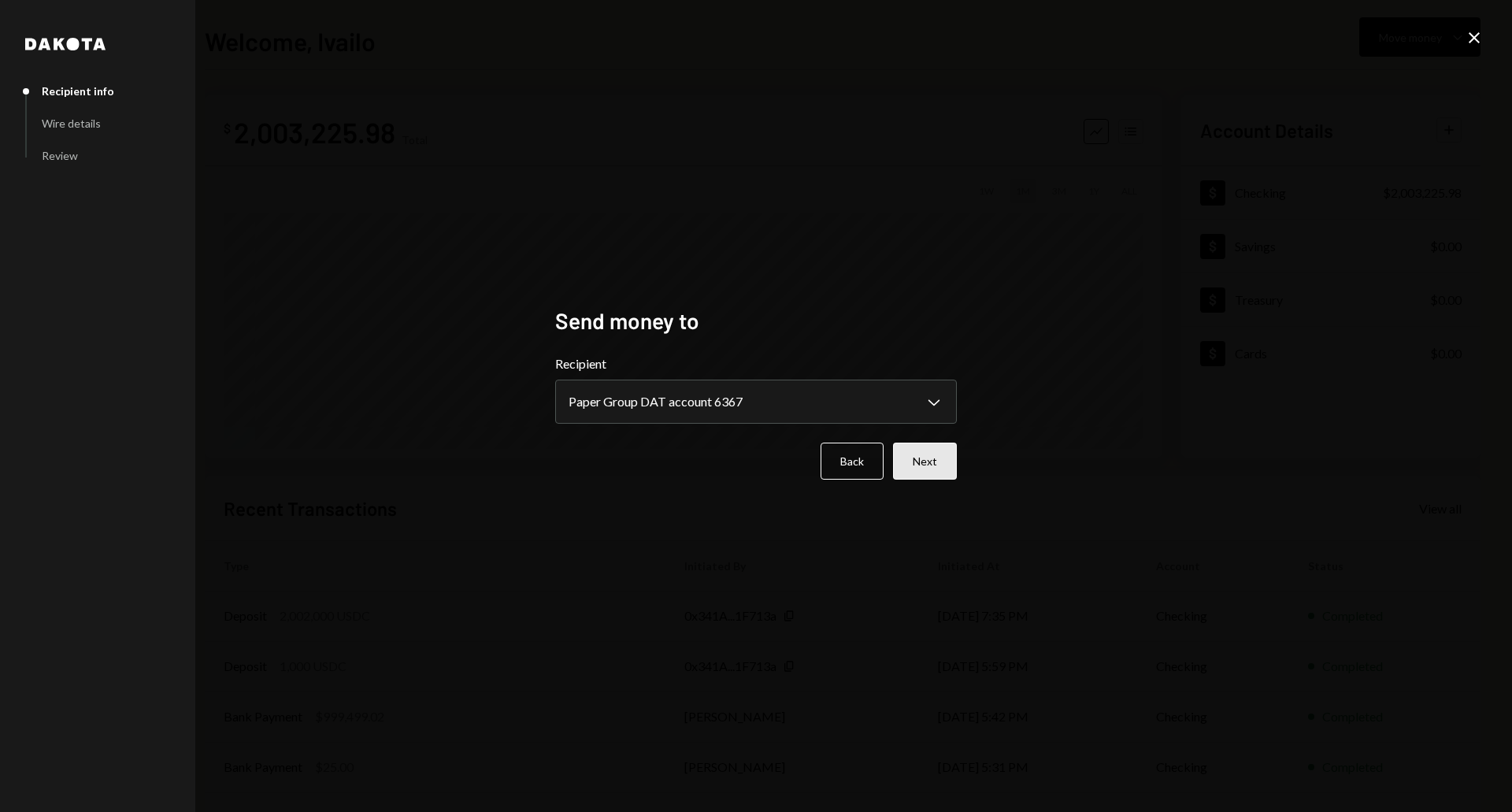
click at [922, 462] on button "Next" at bounding box center [925, 461] width 64 height 37
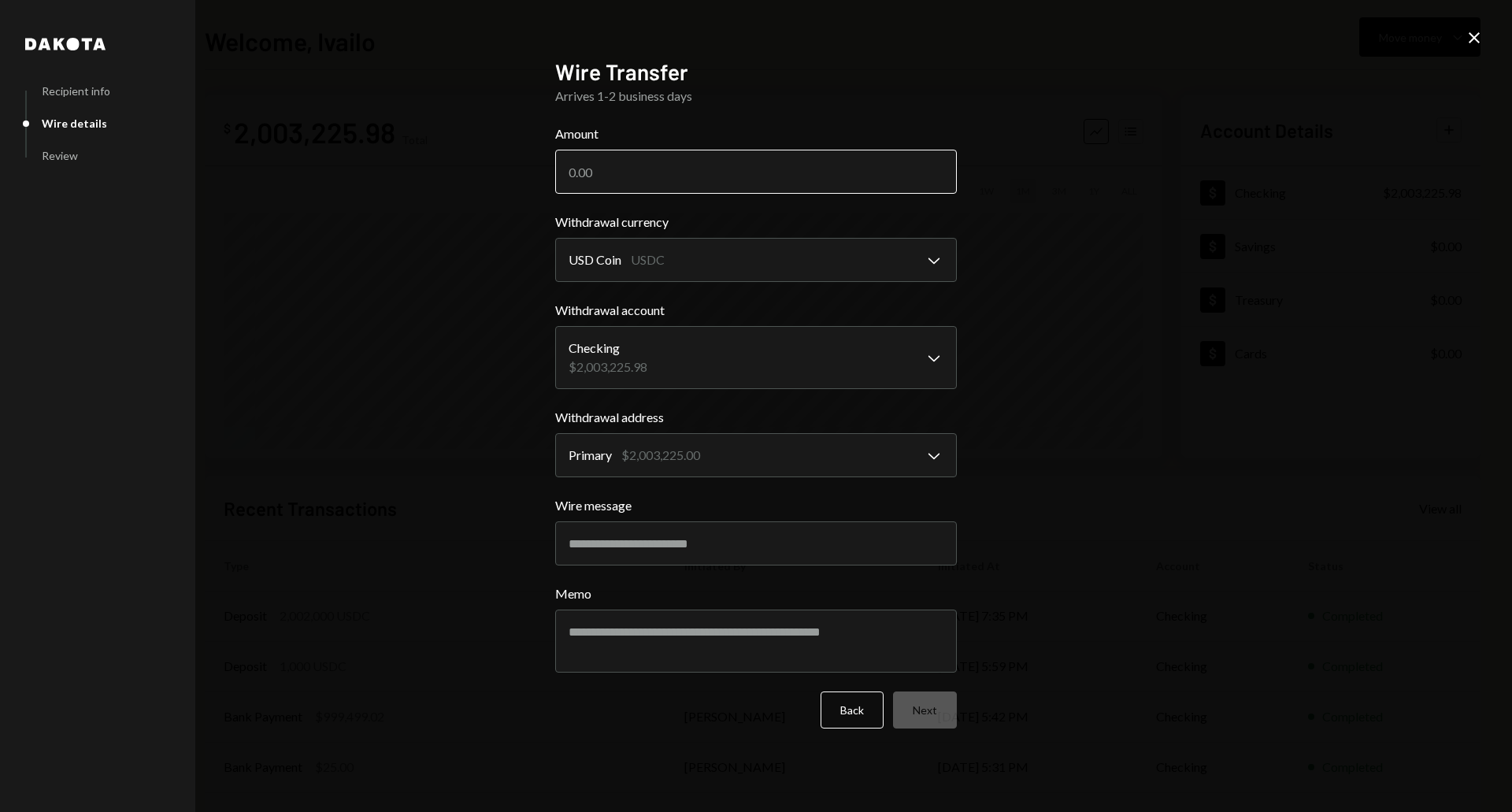
click at [612, 174] on input "Amount" at bounding box center [756, 171] width 402 height 44
type input "2001000"
click at [498, 462] on div "**********" at bounding box center [756, 406] width 1512 height 812
drag, startPoint x: 582, startPoint y: 169, endPoint x: 604, endPoint y: 169, distance: 22.0
click at [604, 169] on input "2001000" at bounding box center [756, 171] width 402 height 44
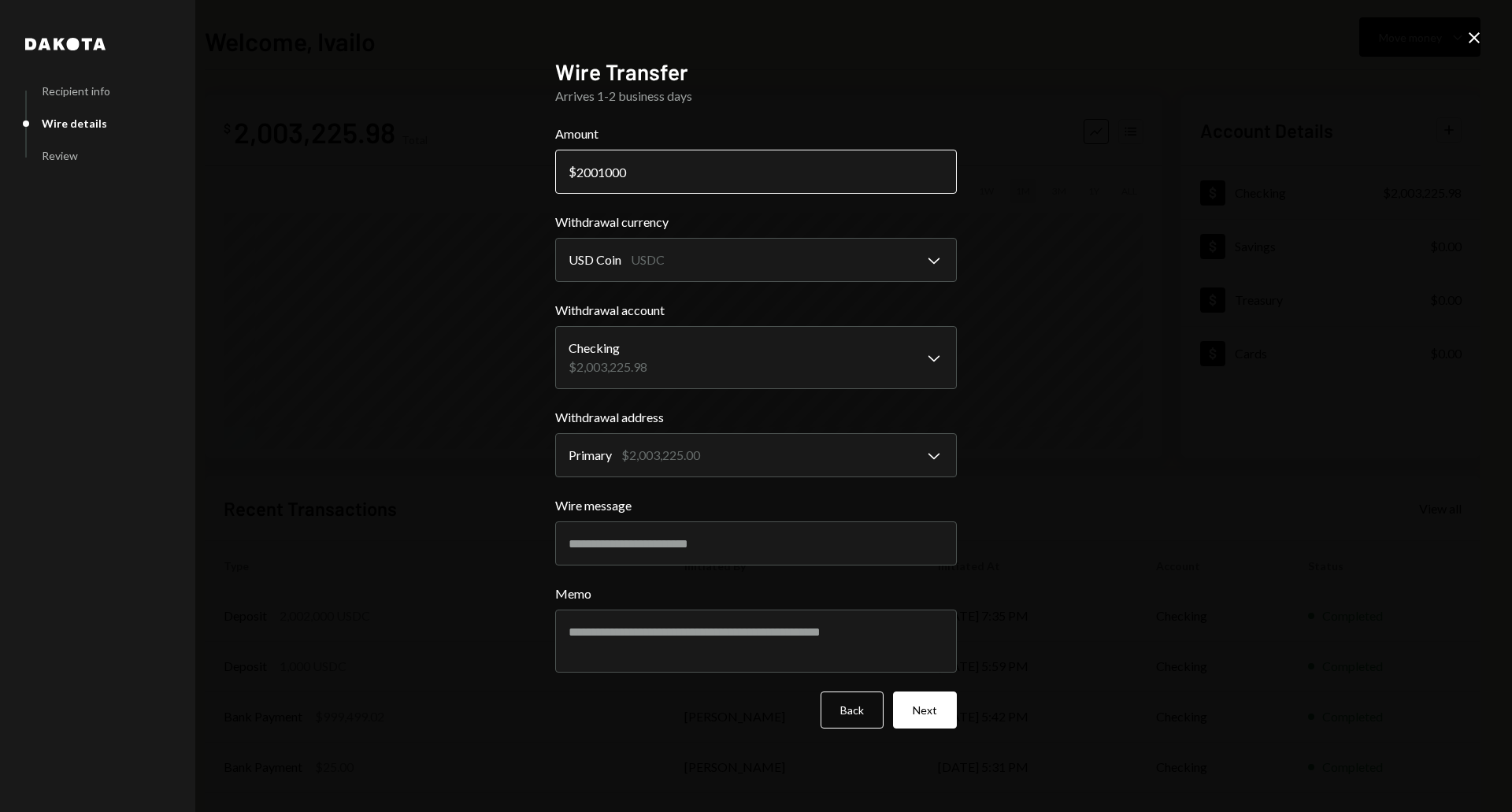
click at [653, 170] on input "2001000" at bounding box center [756, 171] width 402 height 44
click at [931, 708] on button "Next" at bounding box center [925, 709] width 64 height 37
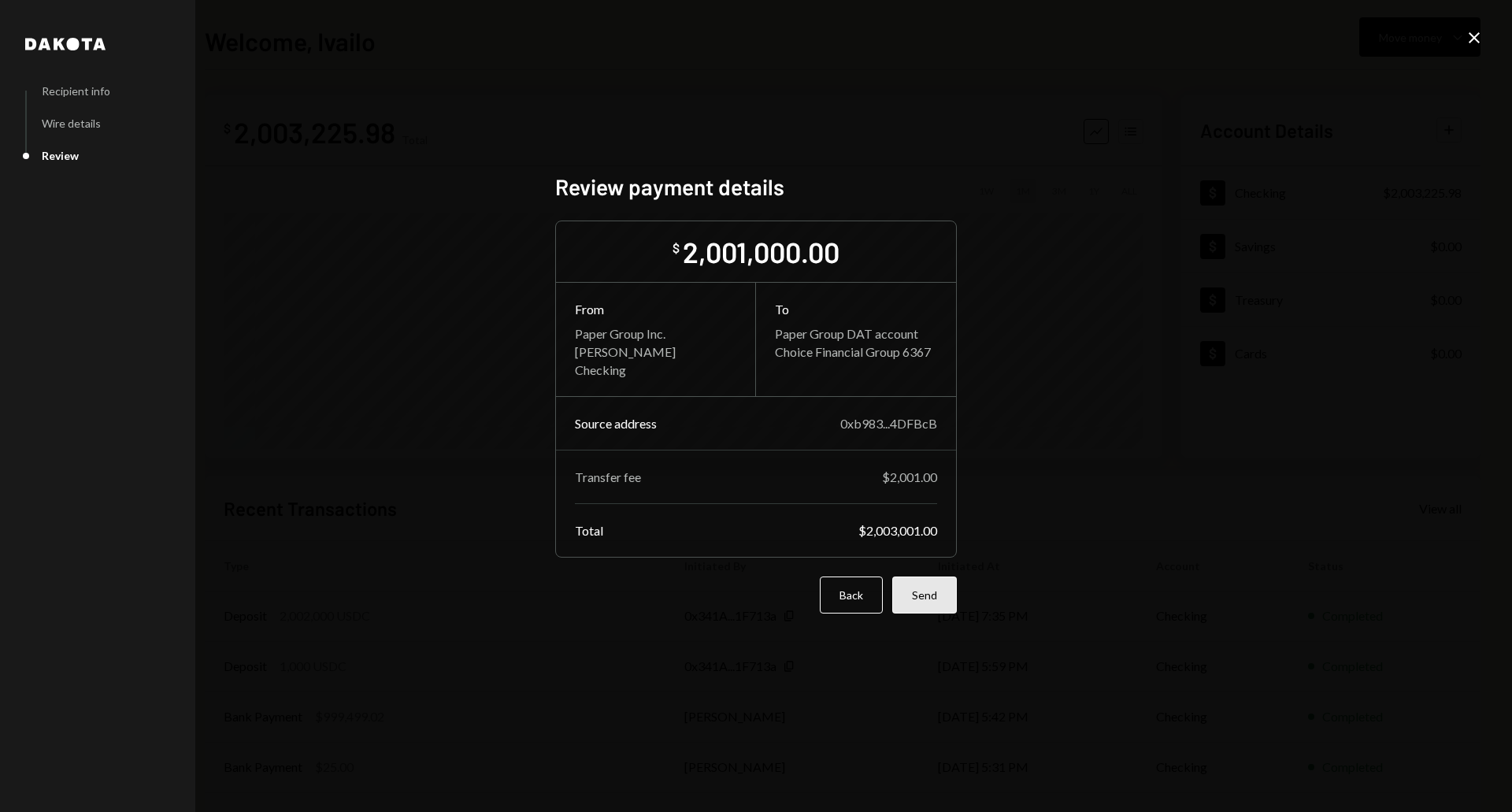
click at [926, 594] on button "Send" at bounding box center [924, 595] width 64 height 37
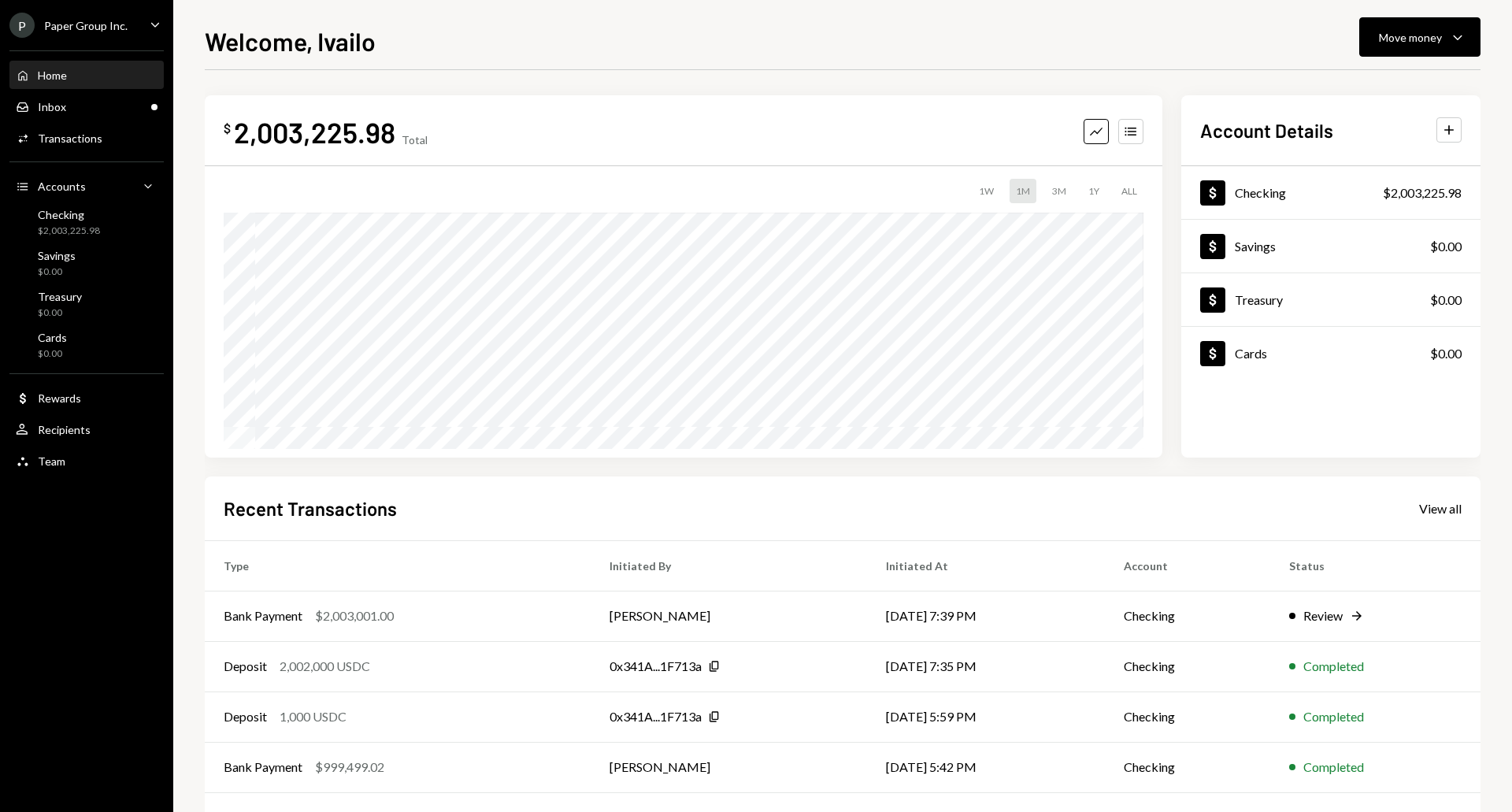
click at [680, 41] on div "Welcome, Ivailo Move money Caret Down" at bounding box center [843, 39] width 1276 height 35
click at [1319, 602] on td "Review Right Arrow" at bounding box center [1375, 615] width 210 height 50
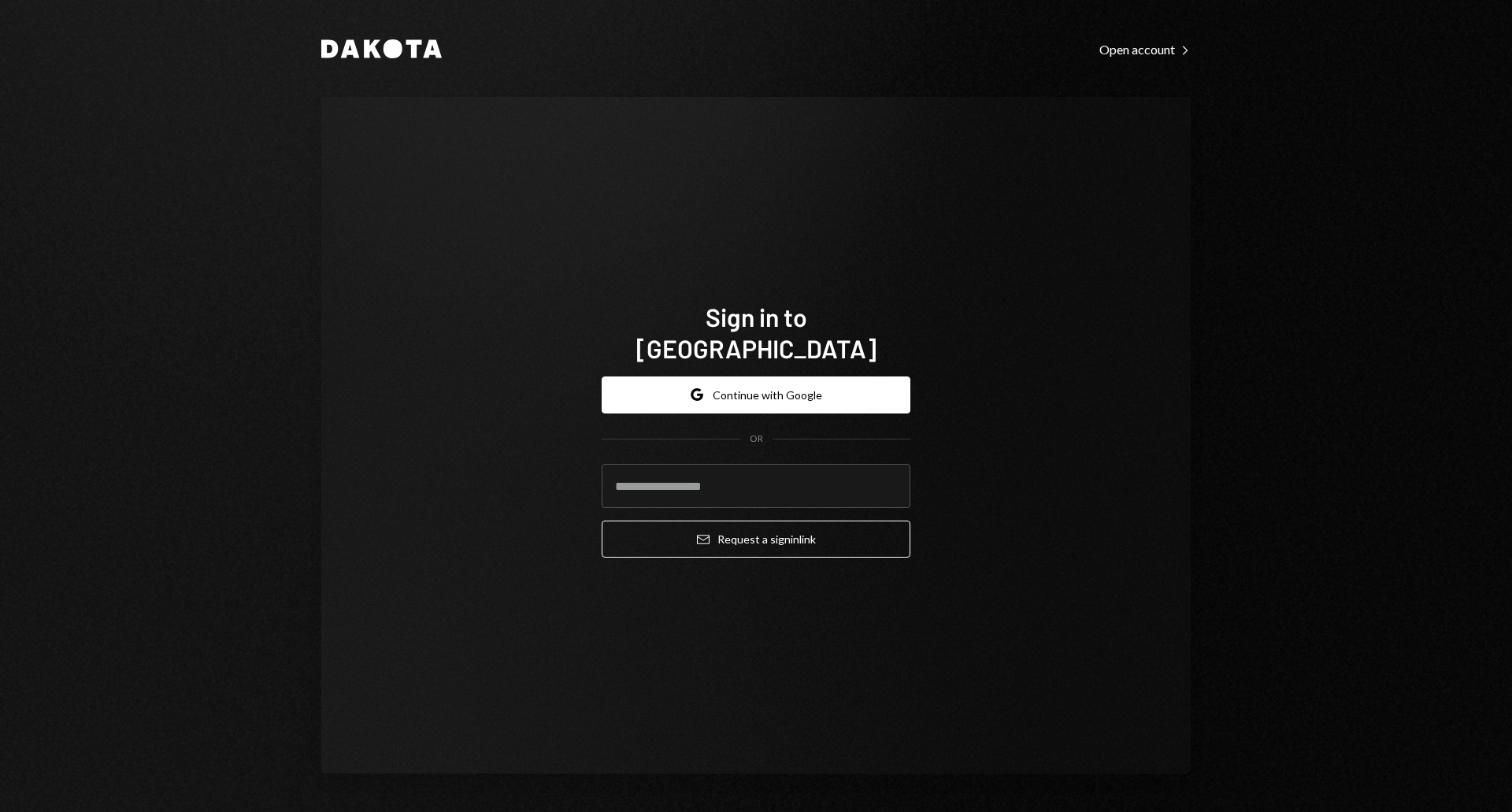
type input "**********"
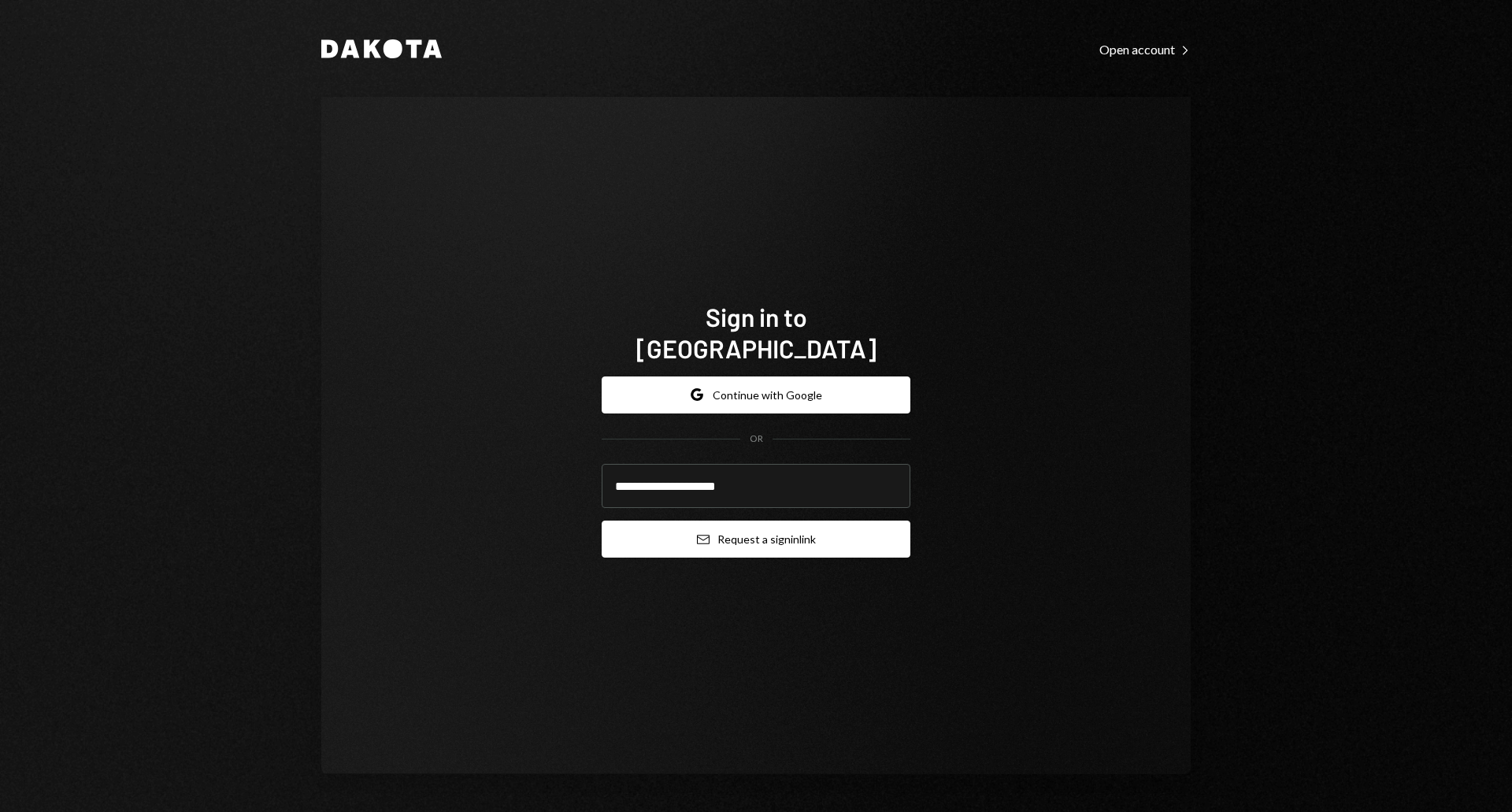
click at [752, 522] on button "Email Request a sign in link" at bounding box center [756, 539] width 309 height 37
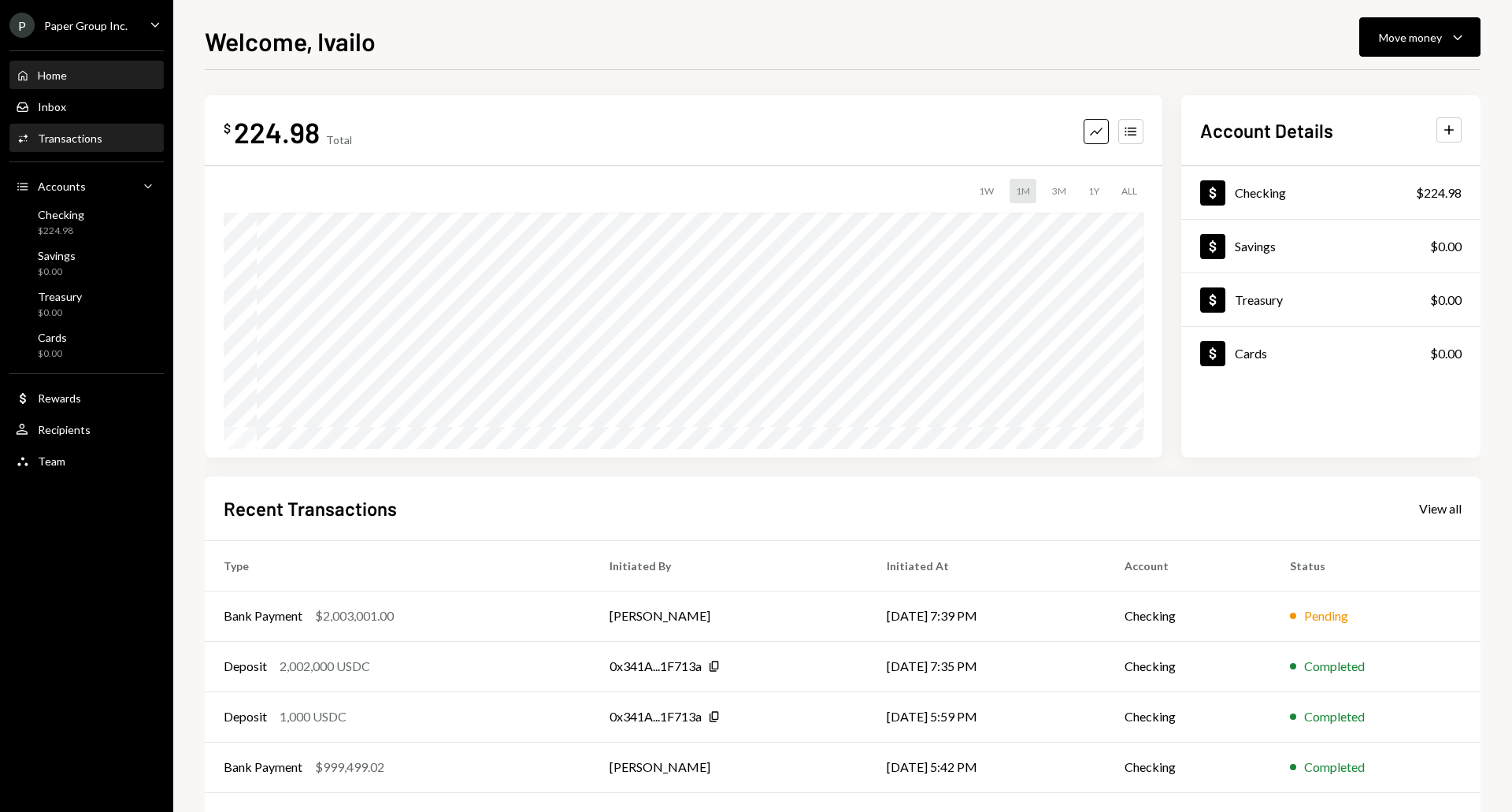
click at [61, 135] on div "Transactions" at bounding box center [70, 137] width 64 height 14
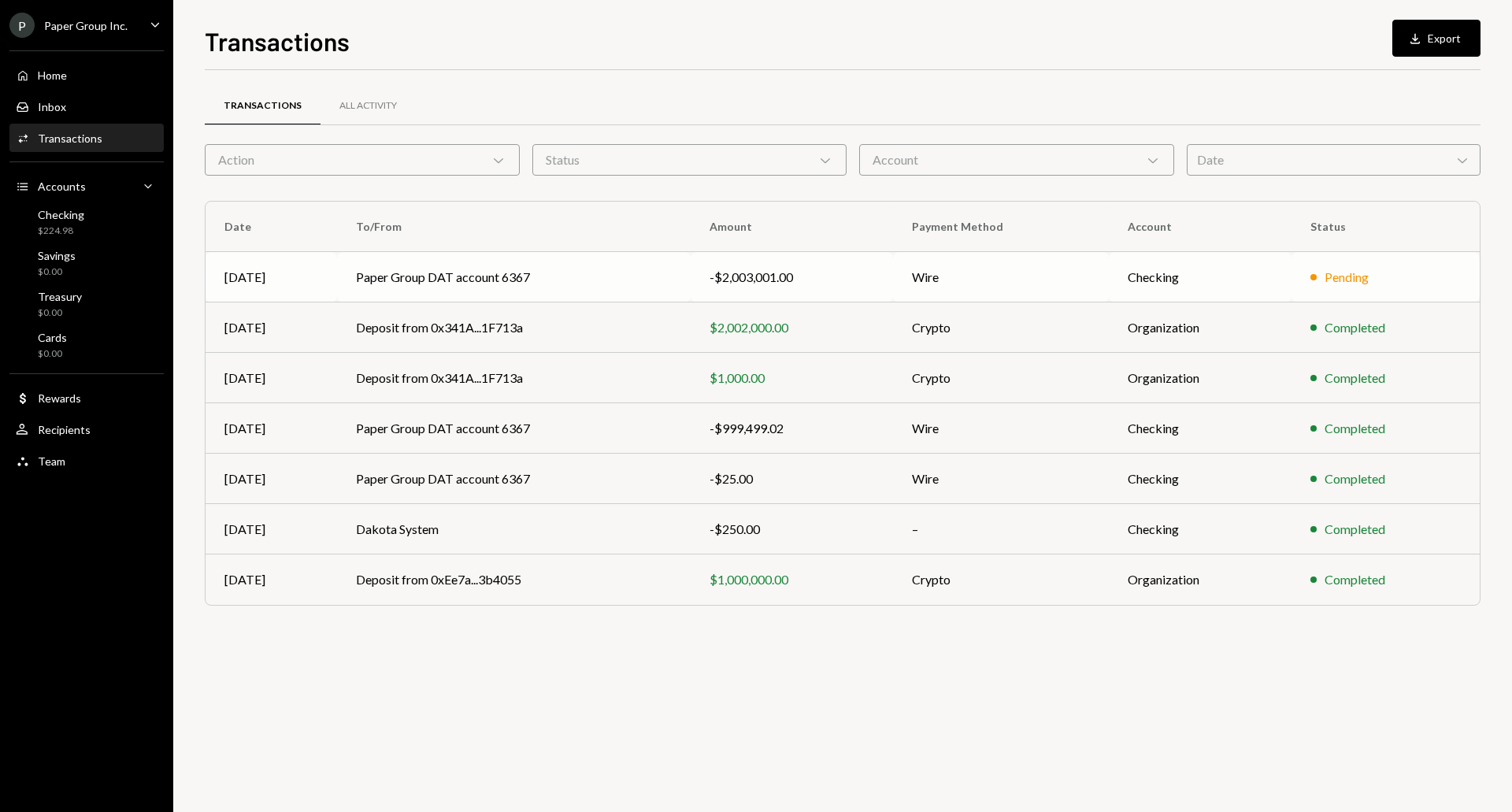
click at [482, 277] on td "Paper Group DAT account 6367" at bounding box center [514, 277] width 354 height 50
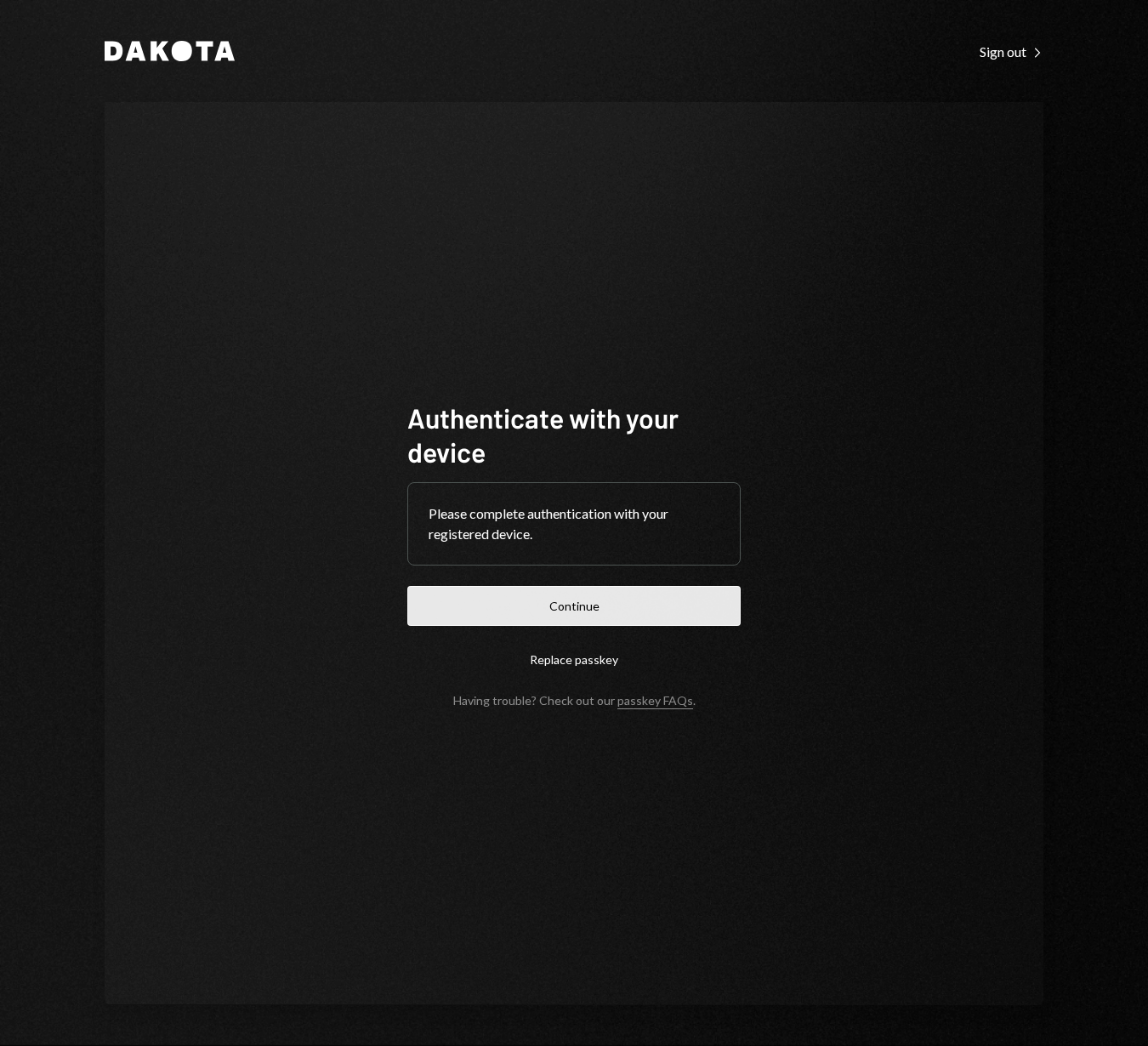
click at [609, 602] on button "Continue" at bounding box center [573, 606] width 334 height 40
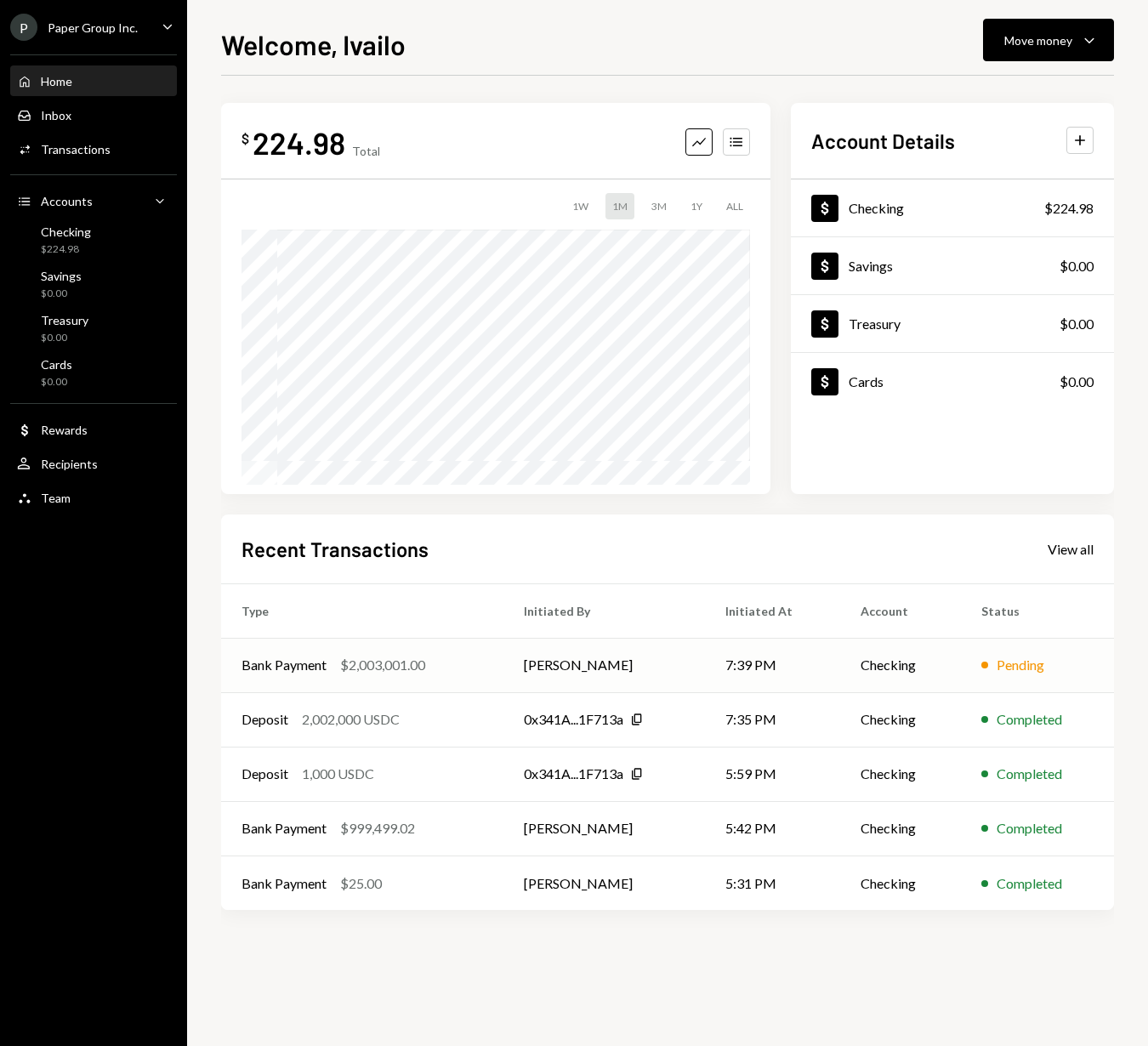
click at [565, 661] on td "[PERSON_NAME]" at bounding box center [605, 664] width 202 height 54
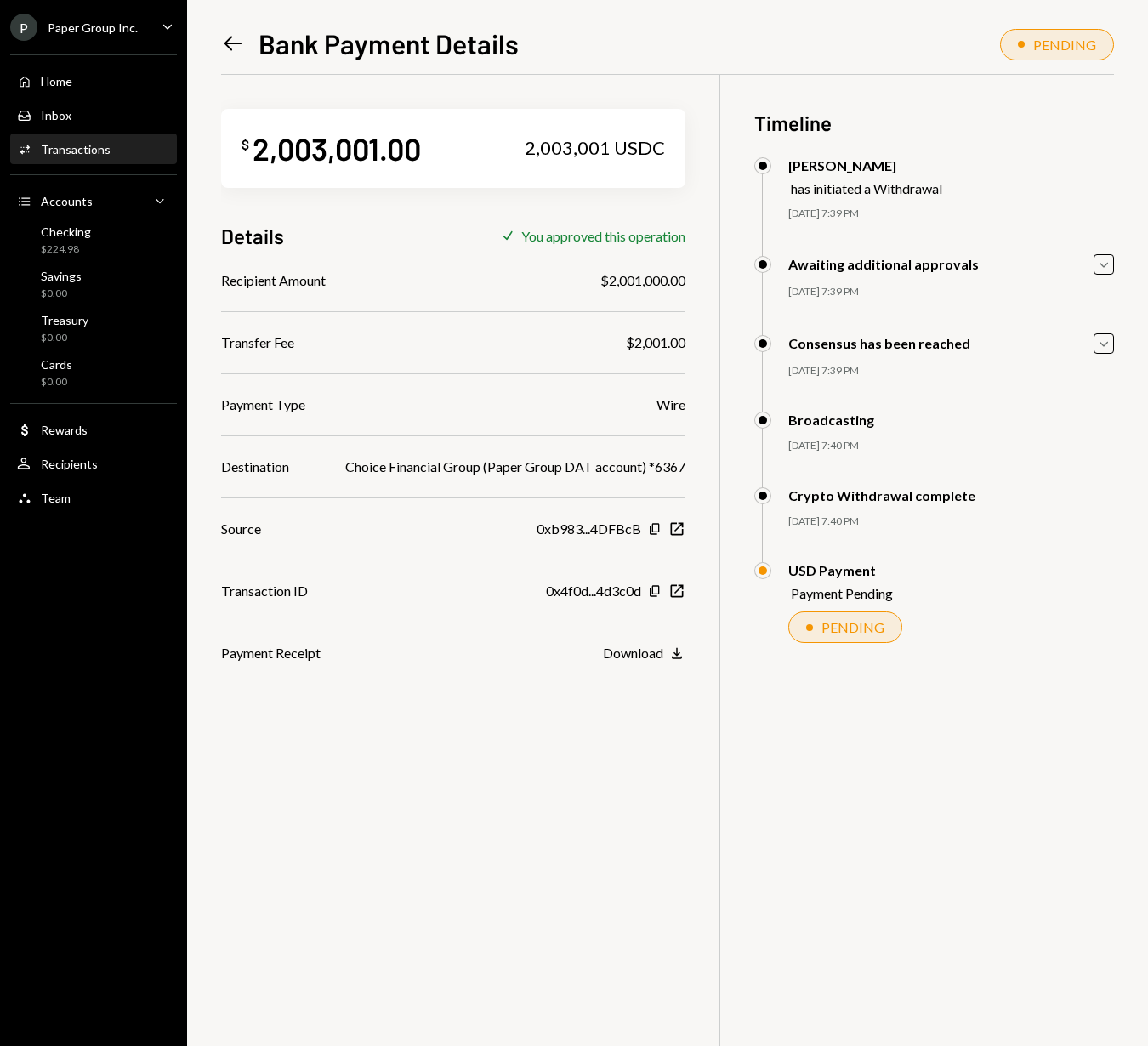
click at [845, 629] on div "PENDING" at bounding box center [844, 627] width 114 height 32
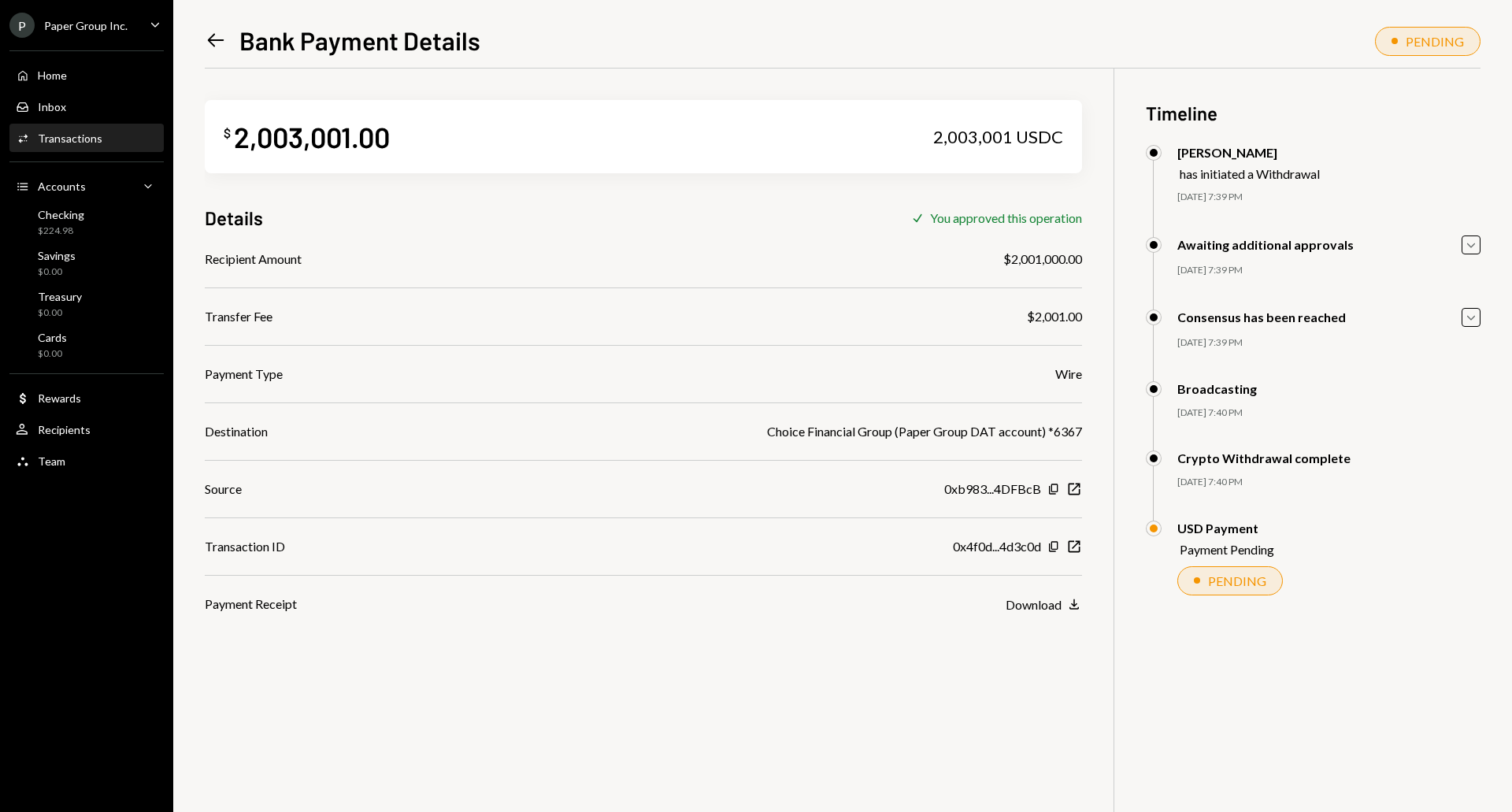
click at [858, 434] on div "Choice Financial Group (Paper Group DAT account) *6367" at bounding box center [925, 431] width 315 height 19
click at [76, 140] on div "Transactions" at bounding box center [70, 137] width 64 height 14
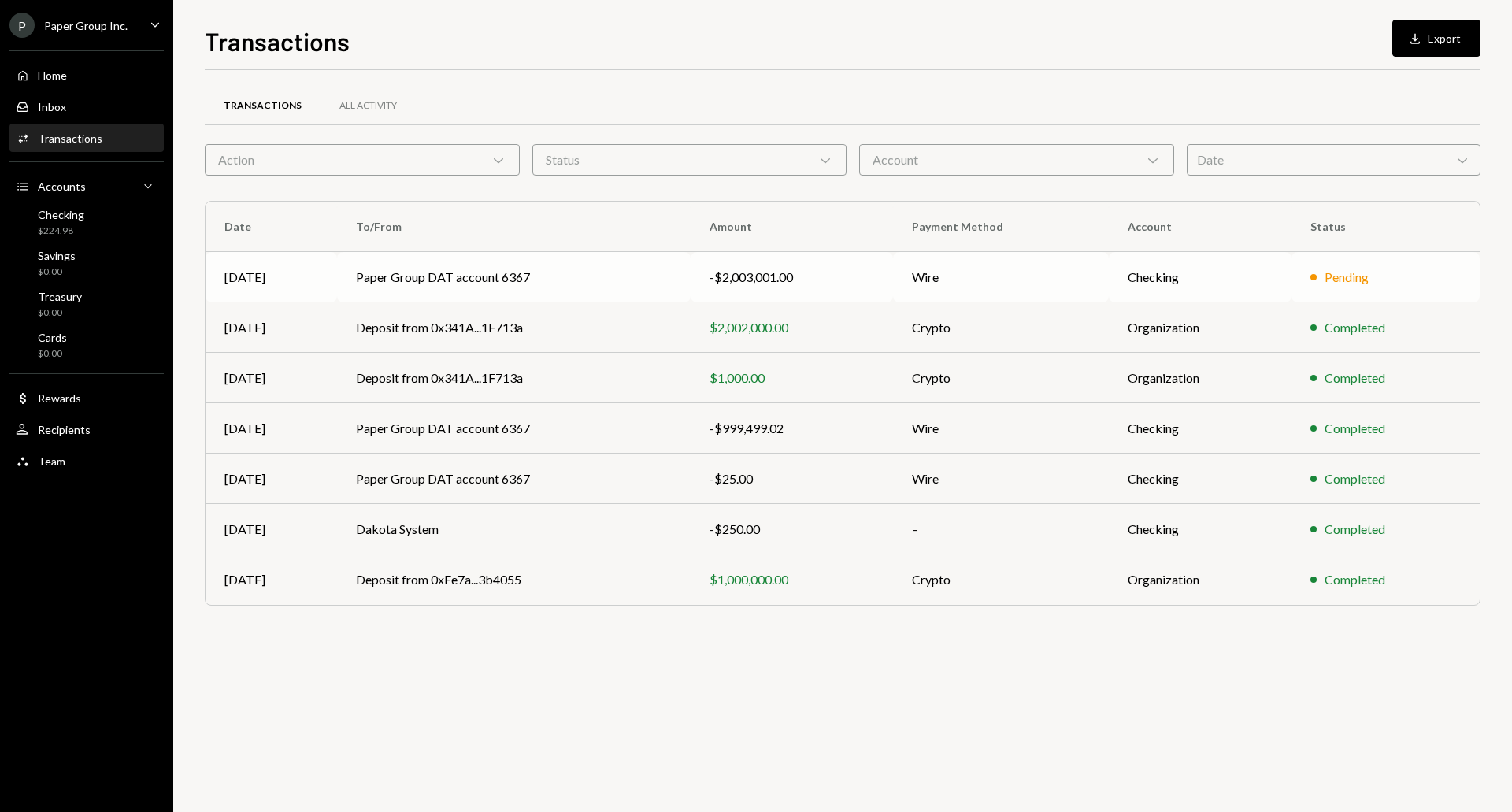
click at [439, 278] on td "Paper Group DAT account 6367" at bounding box center [514, 277] width 354 height 50
click at [44, 74] on div "Home" at bounding box center [52, 75] width 29 height 14
